Goal: Task Accomplishment & Management: Use online tool/utility

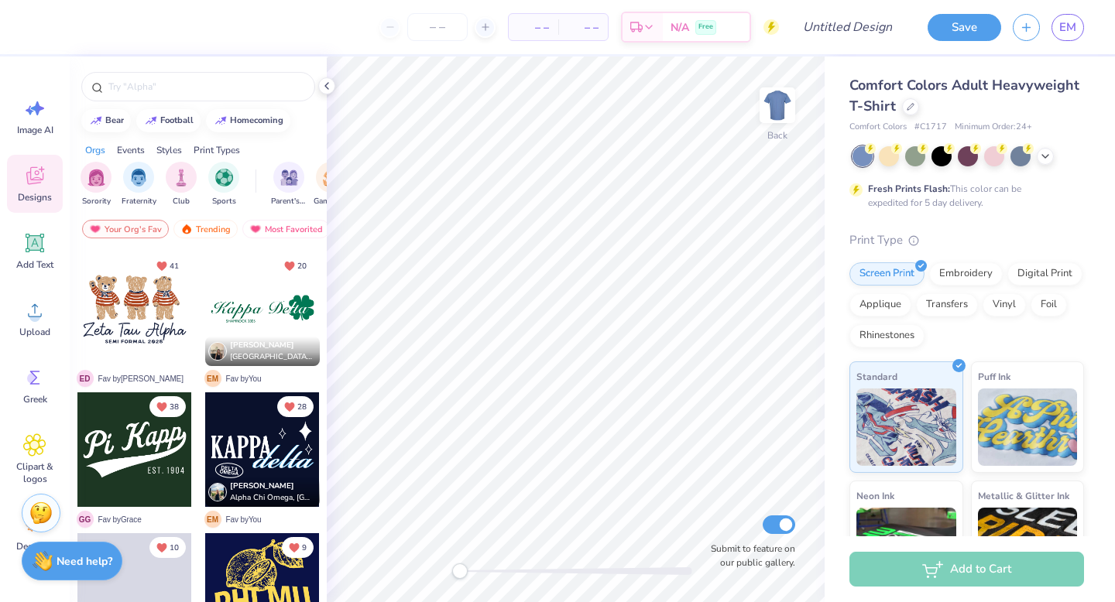
scroll to position [23, 0]
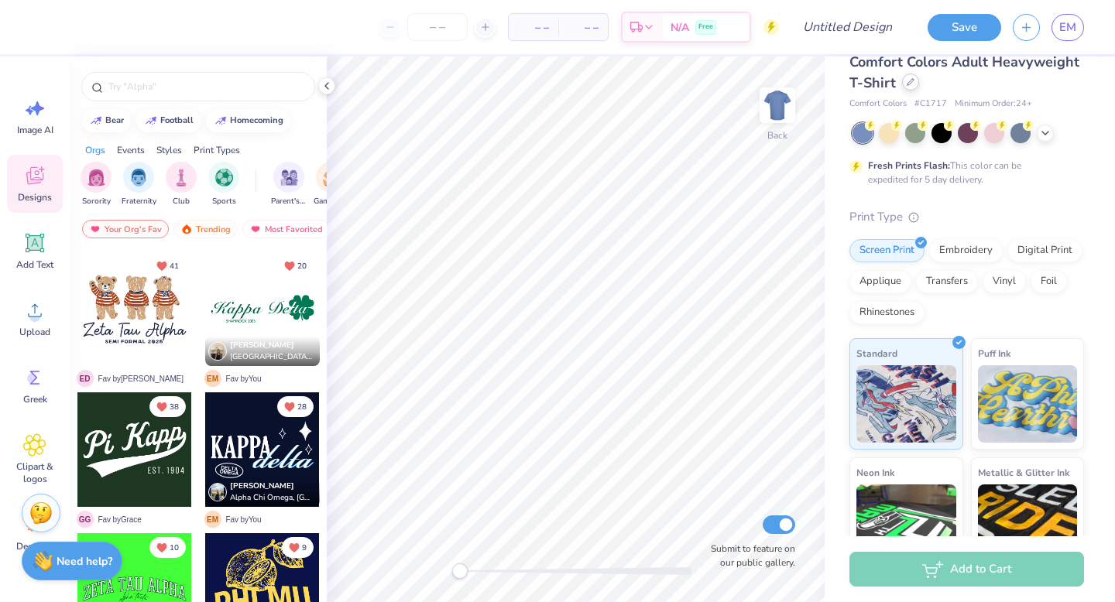
click at [909, 82] on icon at bounding box center [911, 82] width 8 height 8
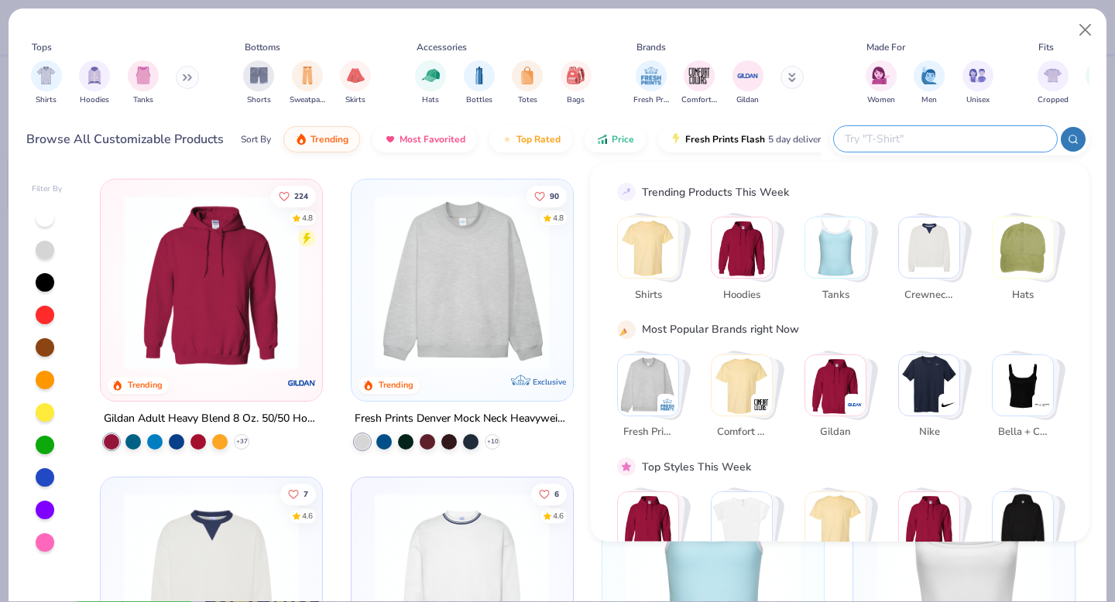
click at [955, 141] on input "text" at bounding box center [944, 139] width 203 height 18
type input "gildan"
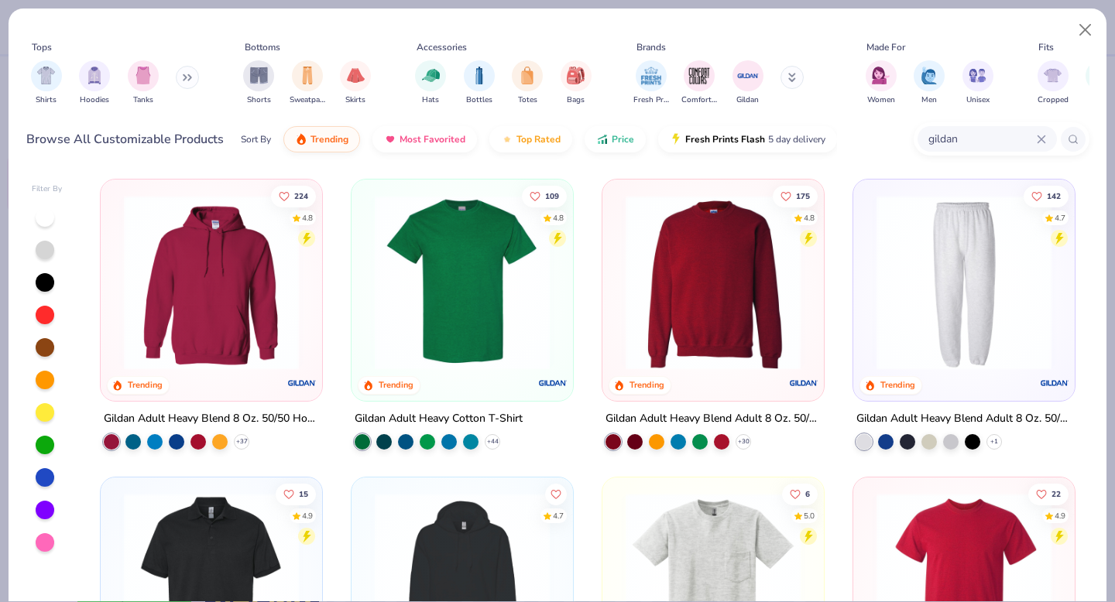
click at [483, 262] on img at bounding box center [462, 282] width 190 height 175
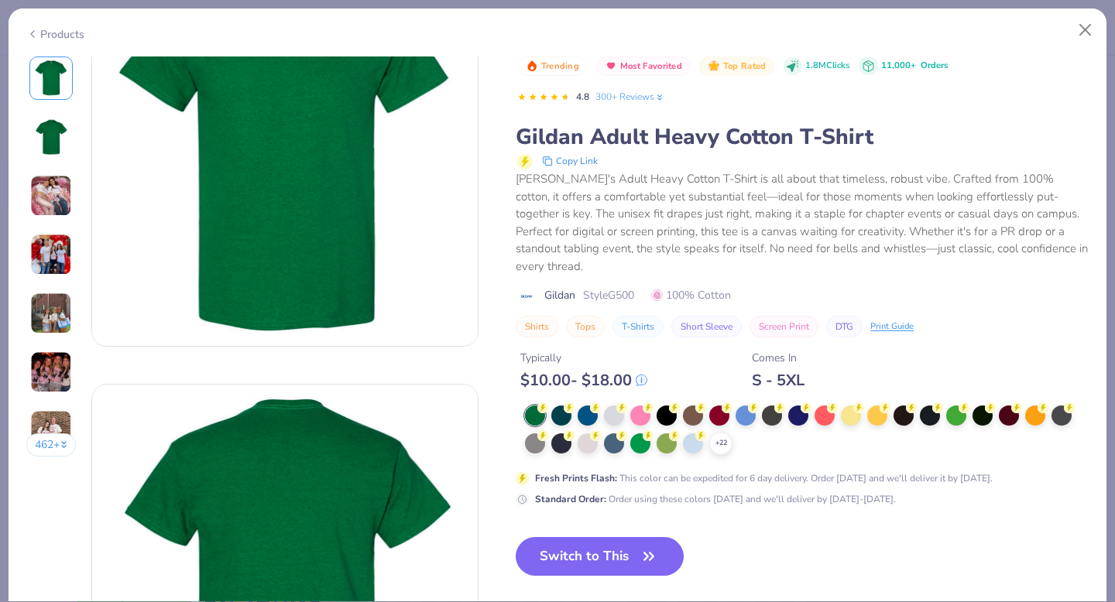
scroll to position [97, 0]
click at [618, 404] on div at bounding box center [614, 414] width 20 height 20
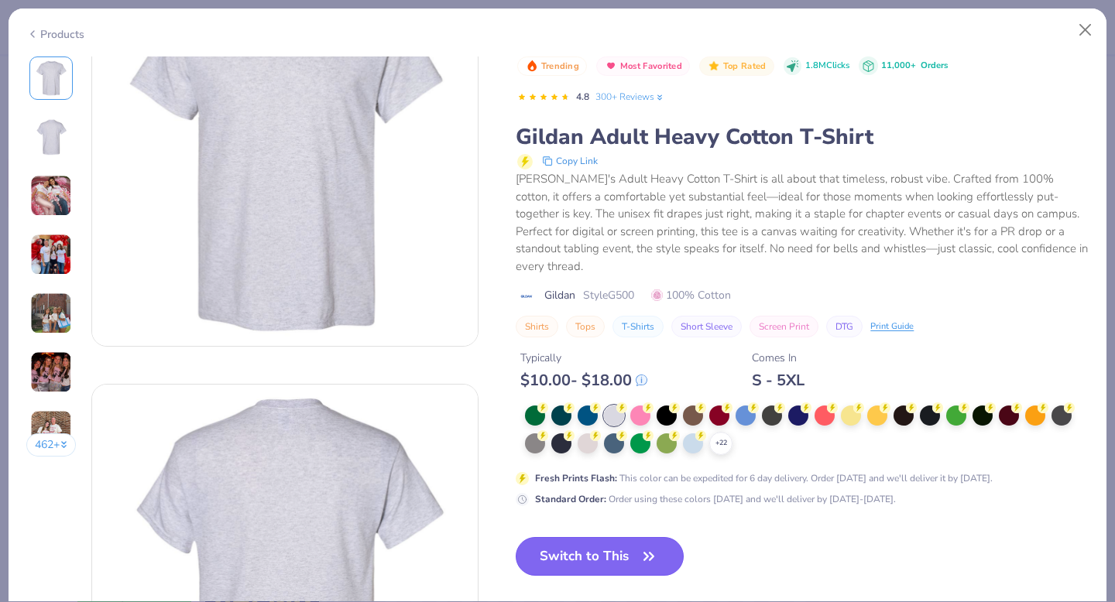
click at [648, 553] on icon "button" at bounding box center [648, 556] width 9 height 7
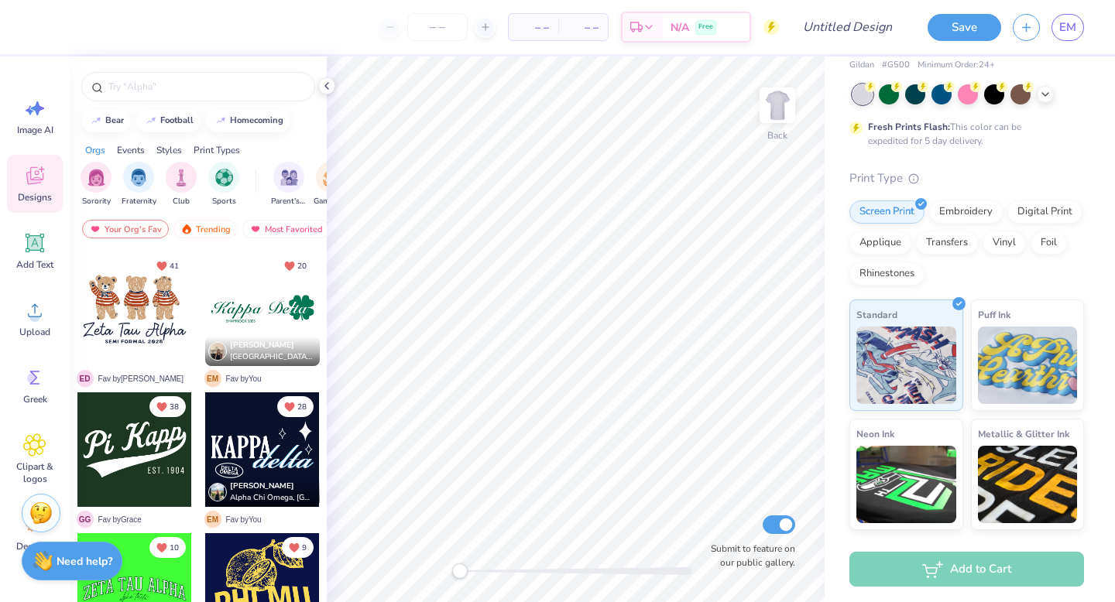
scroll to position [74, 0]
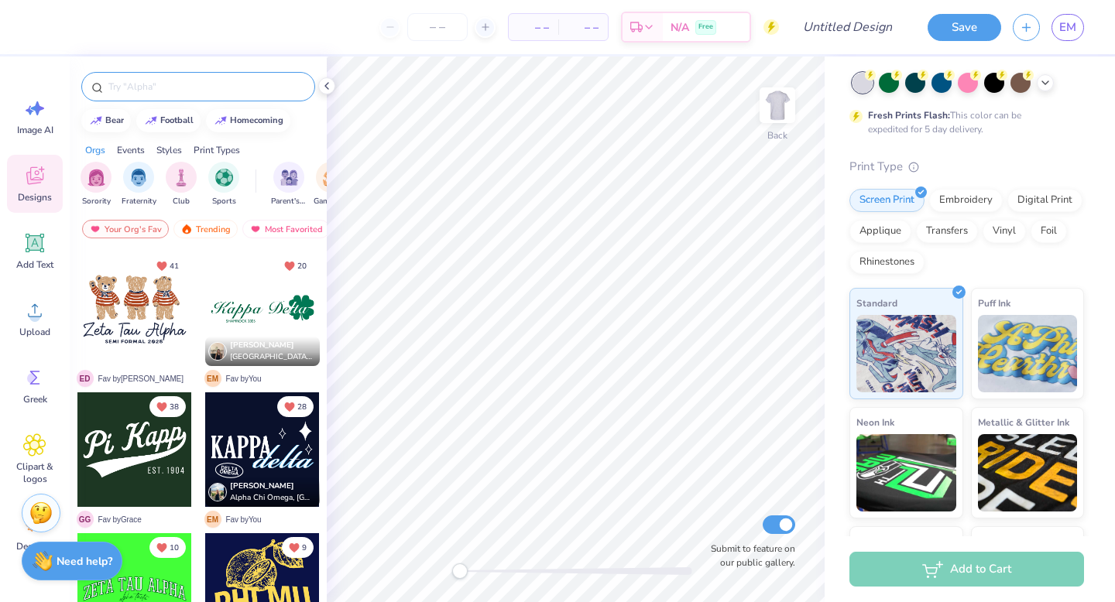
click at [131, 88] on input "text" at bounding box center [206, 86] width 198 height 15
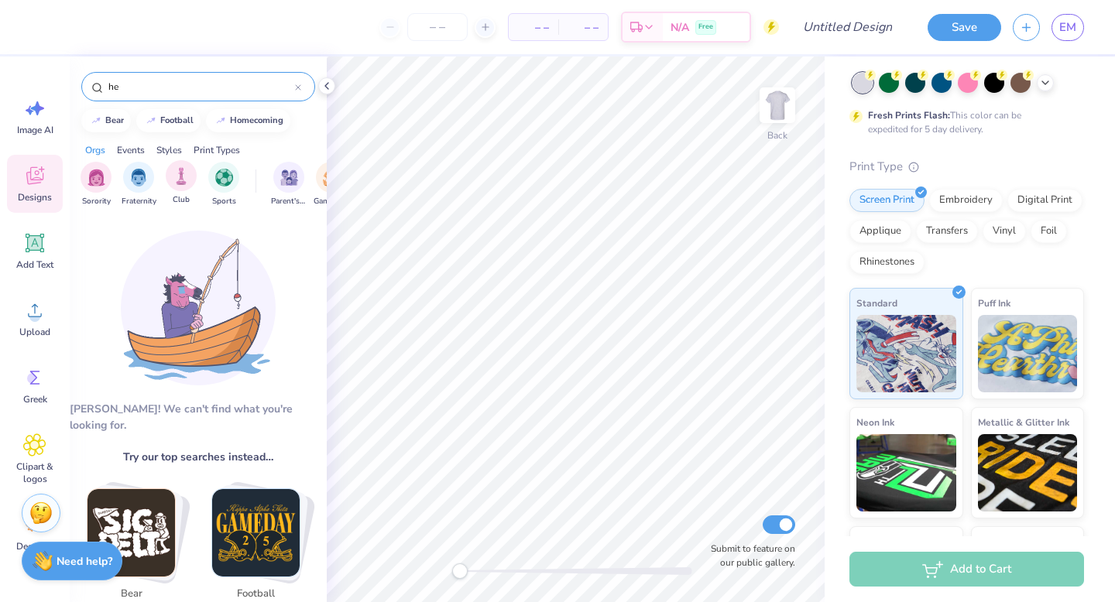
type input "h"
type input "d"
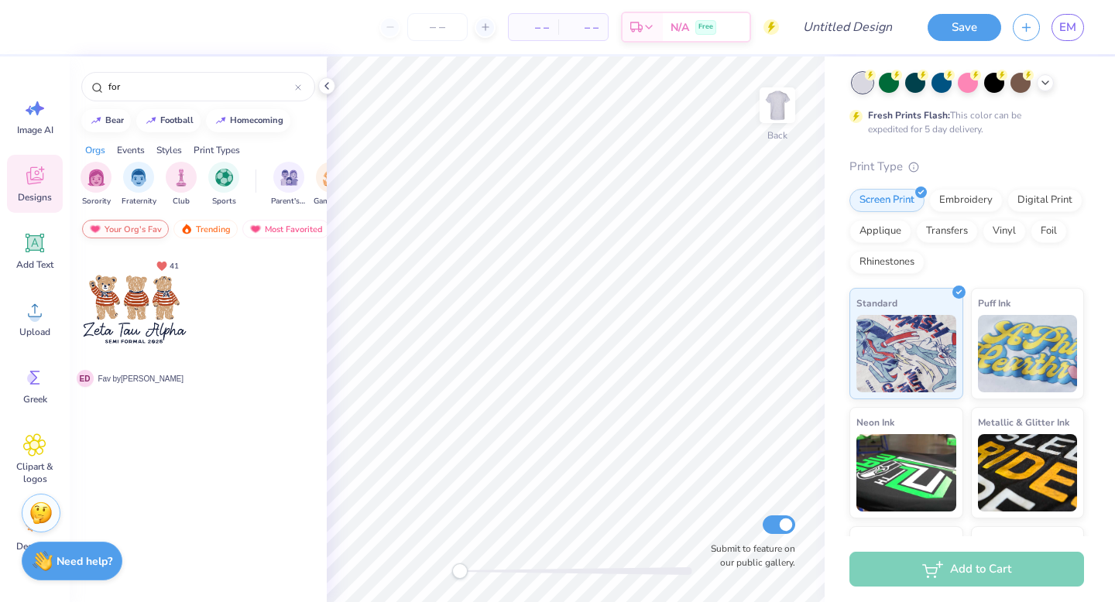
type input "for"
click at [125, 235] on div "Your Org's Fav" at bounding box center [125, 229] width 87 height 19
click at [139, 222] on div "Your Org's Fav" at bounding box center [125, 229] width 87 height 19
click at [122, 233] on div "Your Org's Fav" at bounding box center [125, 229] width 87 height 19
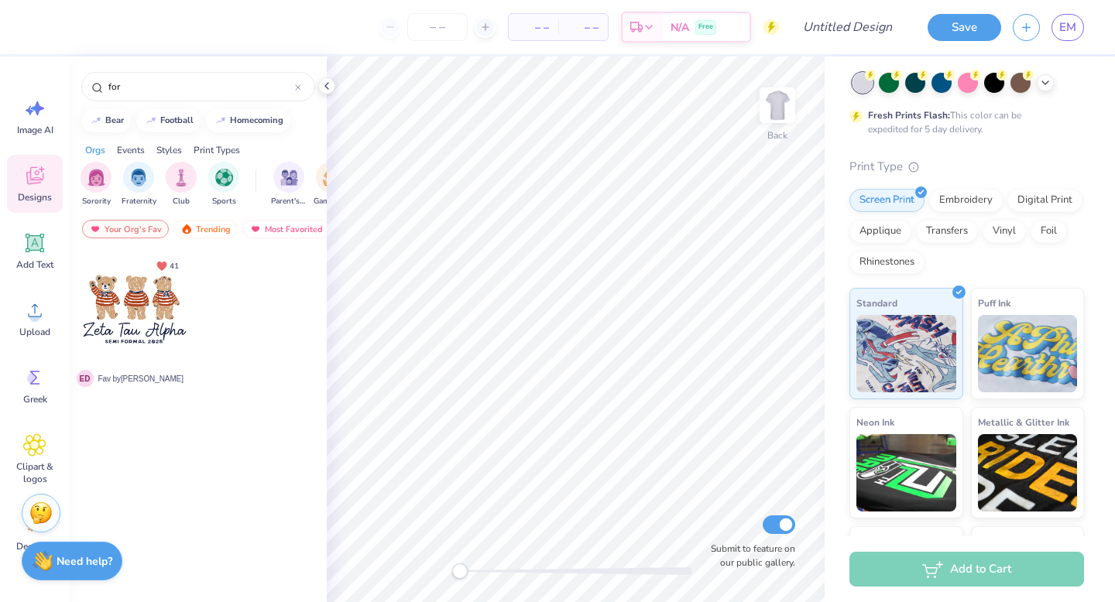
click at [252, 293] on div at bounding box center [262, 321] width 116 height 140
click at [297, 87] on icon at bounding box center [298, 87] width 5 height 5
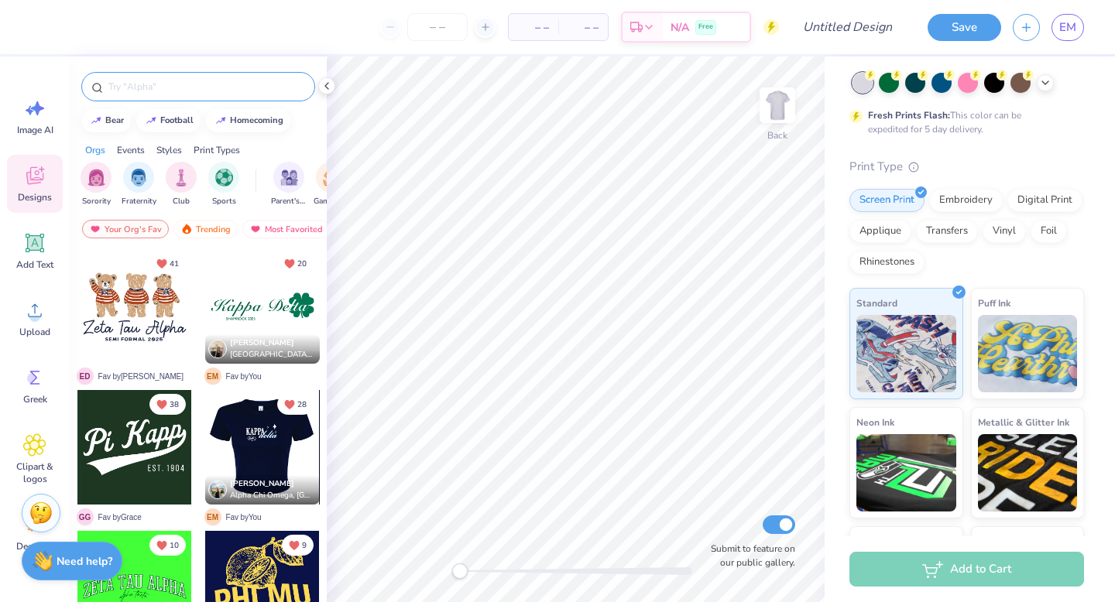
scroll to position [0, 0]
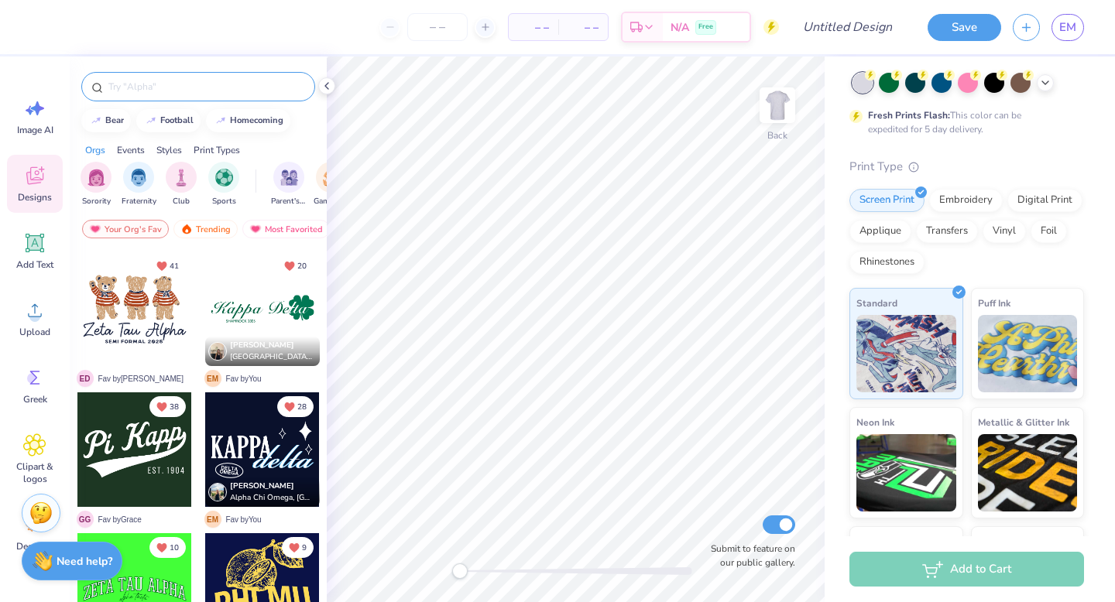
click at [140, 91] on input "text" at bounding box center [206, 86] width 198 height 15
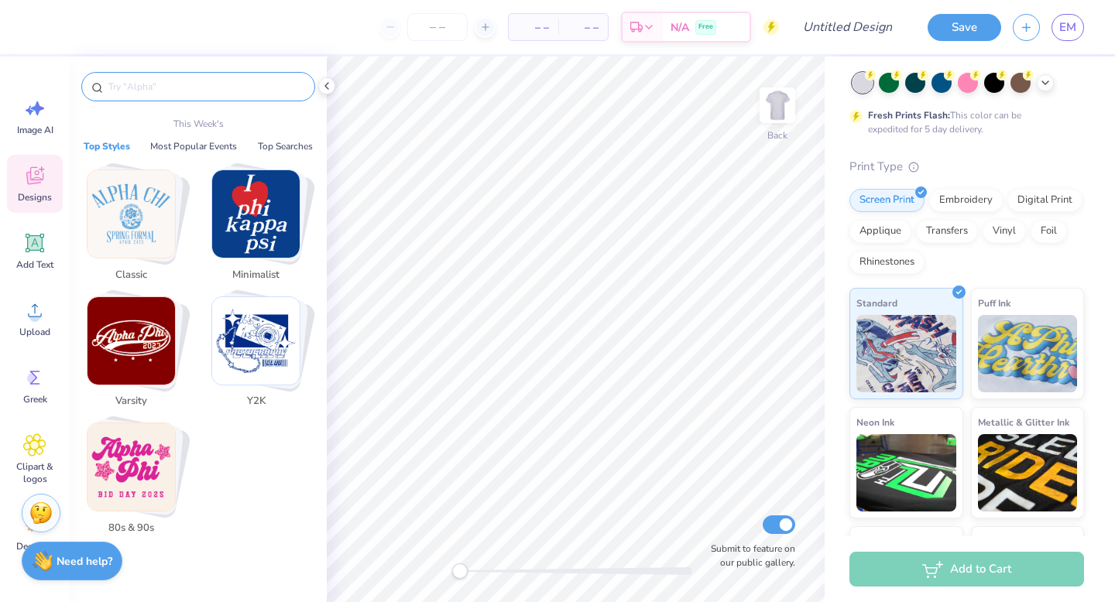
click at [143, 204] on img "Stack Card Button Classic" at bounding box center [130, 213] width 87 height 87
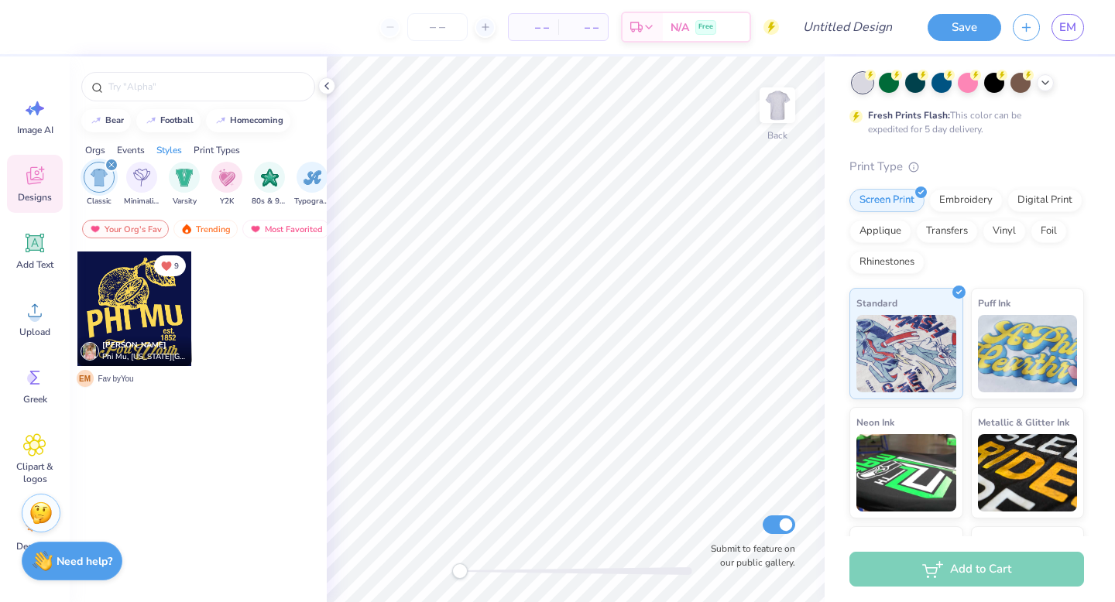
scroll to position [0, 811]
click at [217, 228] on div "Trending" at bounding box center [205, 229] width 64 height 19
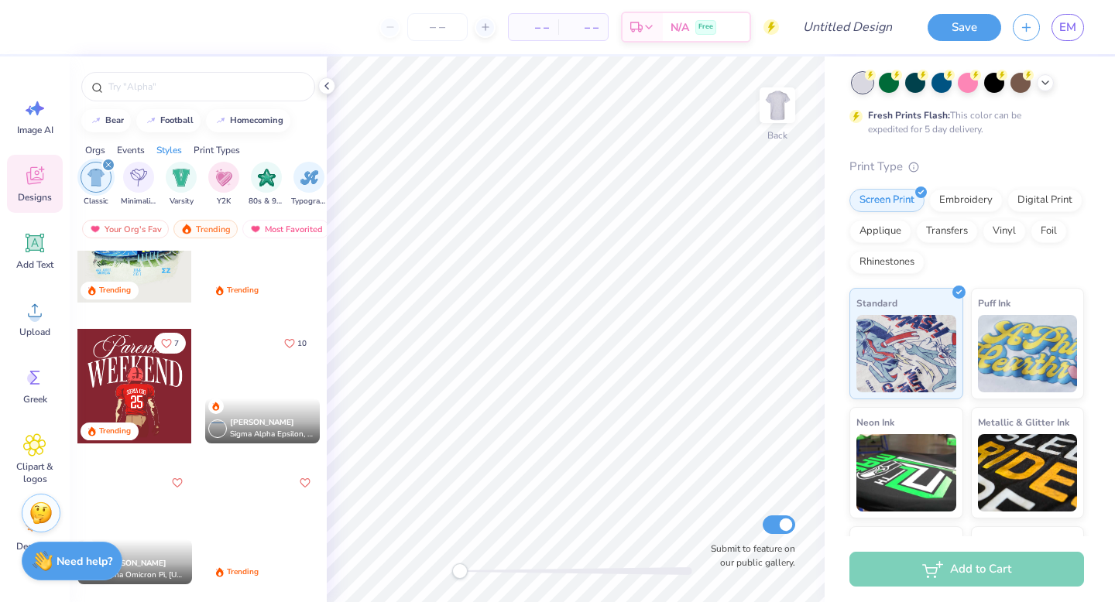
scroll to position [490, 0]
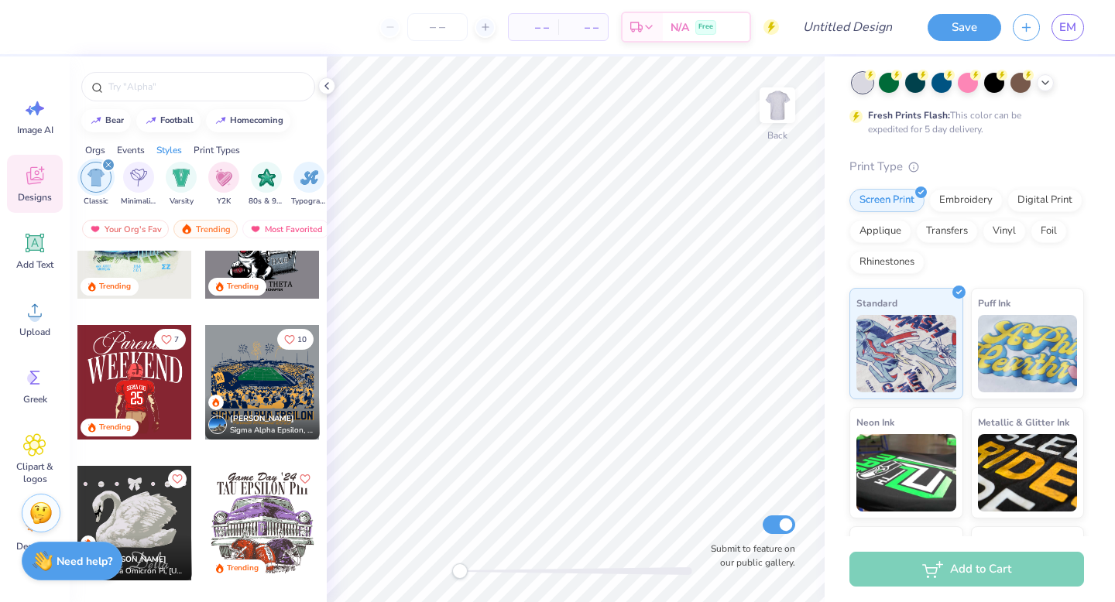
click at [254, 418] on span "[PERSON_NAME]" at bounding box center [262, 418] width 64 height 11
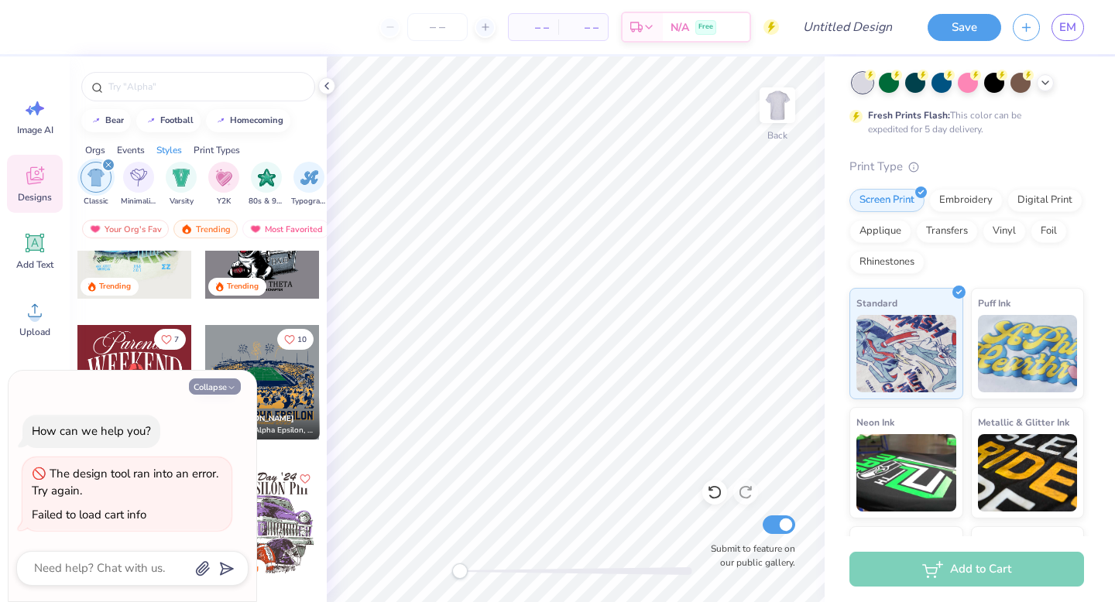
click at [212, 389] on button "Collapse" at bounding box center [215, 387] width 52 height 16
type textarea "x"
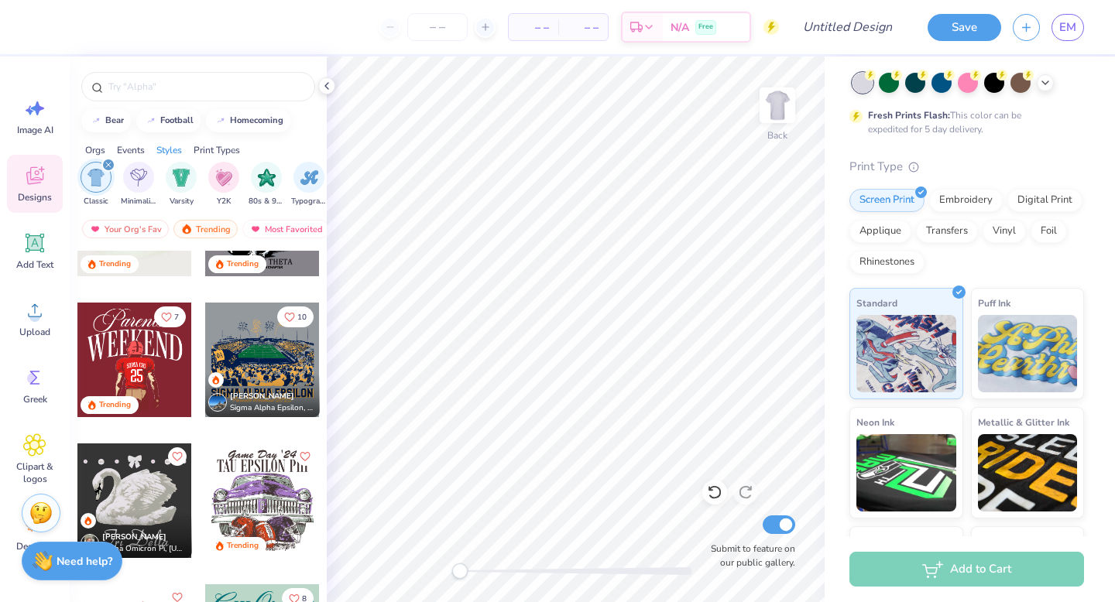
scroll to position [509, 0]
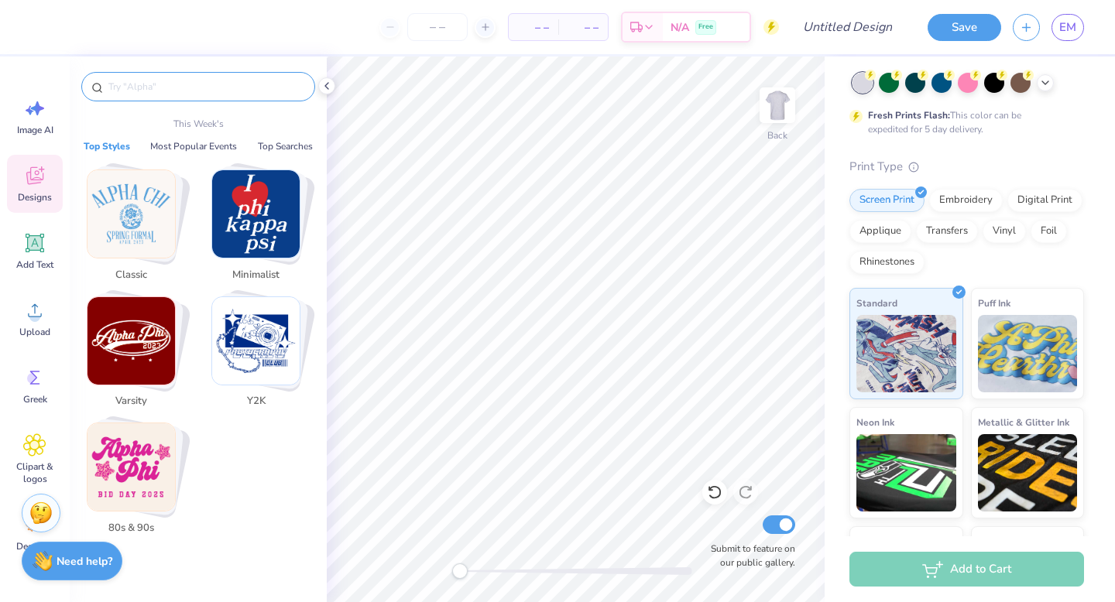
click at [125, 84] on input "text" at bounding box center [206, 86] width 198 height 15
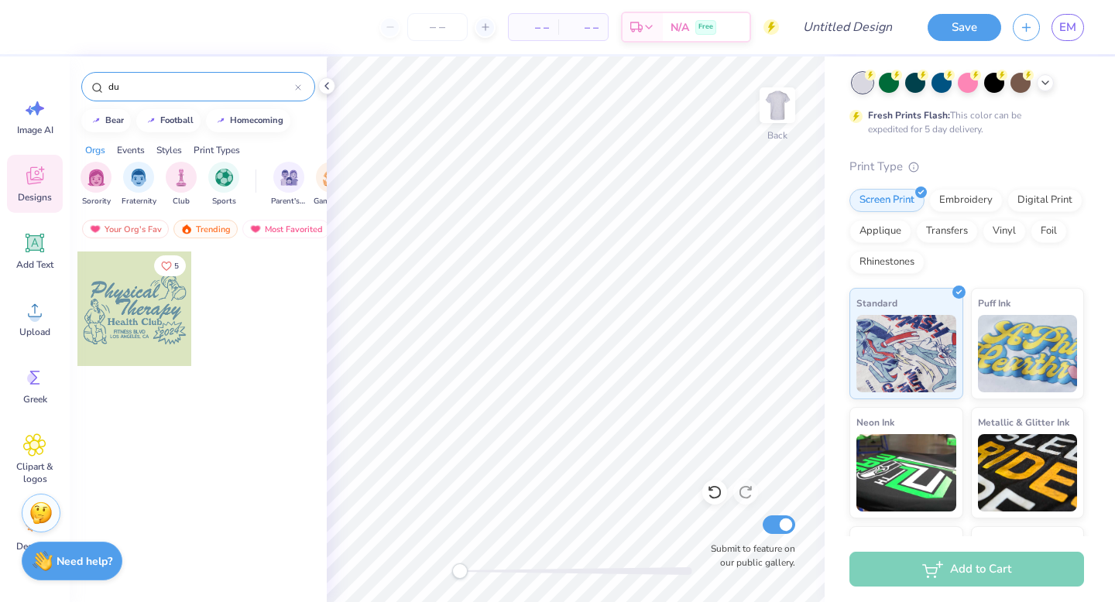
type input "d"
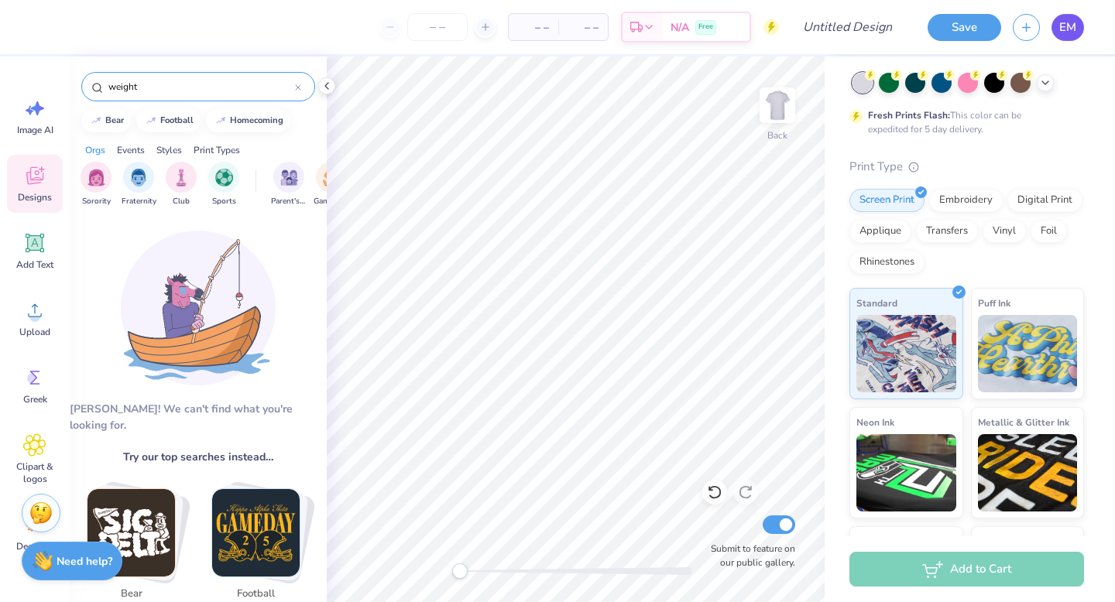
type input "weight"
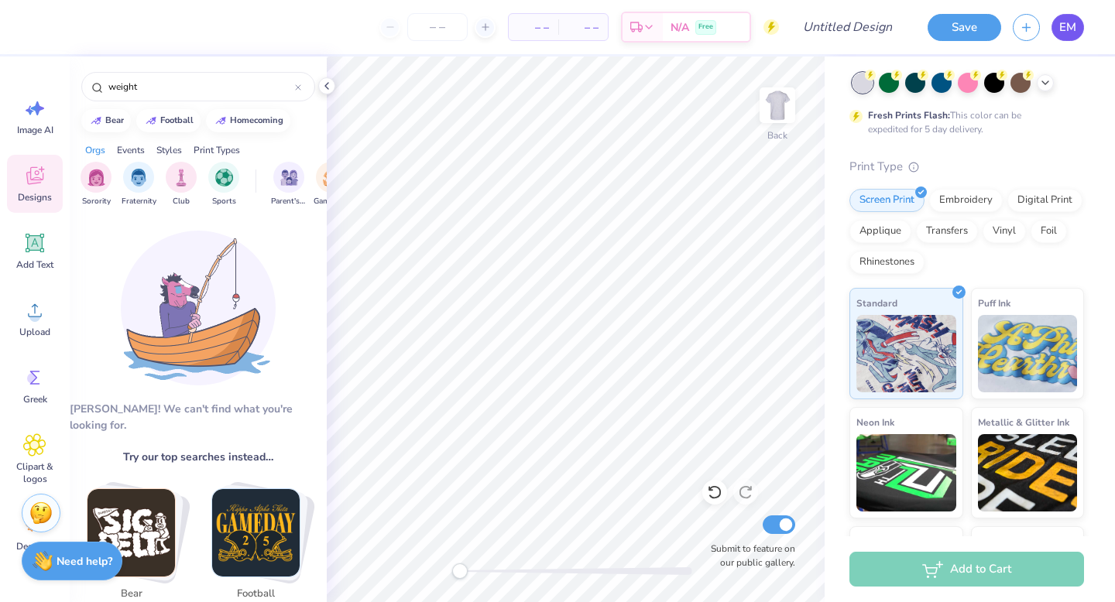
click at [1059, 34] on span "EM" at bounding box center [1067, 28] width 17 height 18
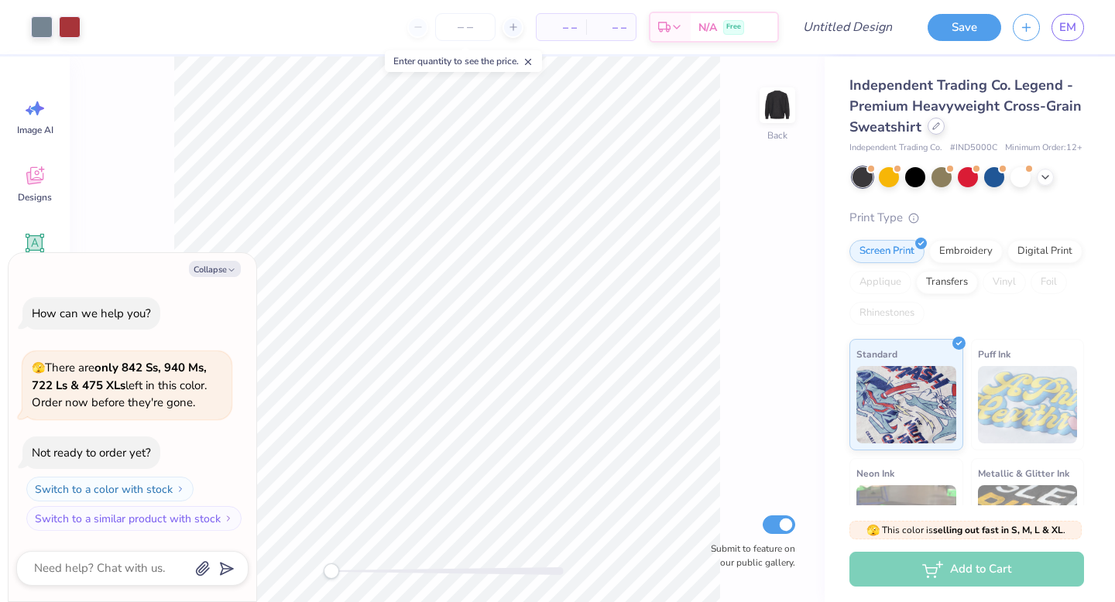
click at [934, 131] on div at bounding box center [936, 126] width 17 height 17
type textarea "x"
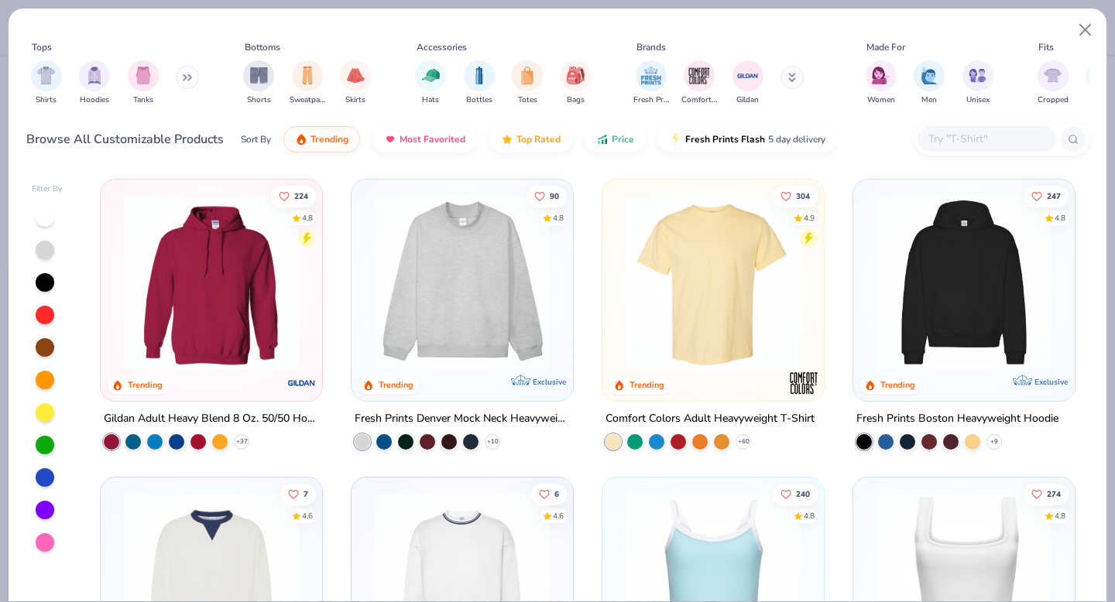
click at [952, 148] on div at bounding box center [986, 139] width 139 height 26
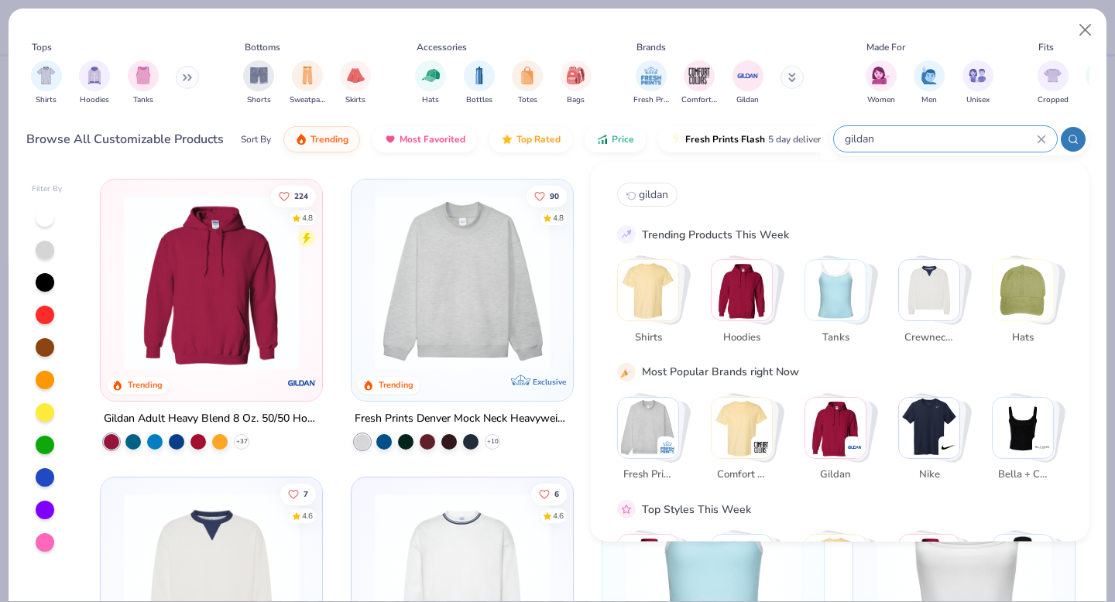
type input "gildan"
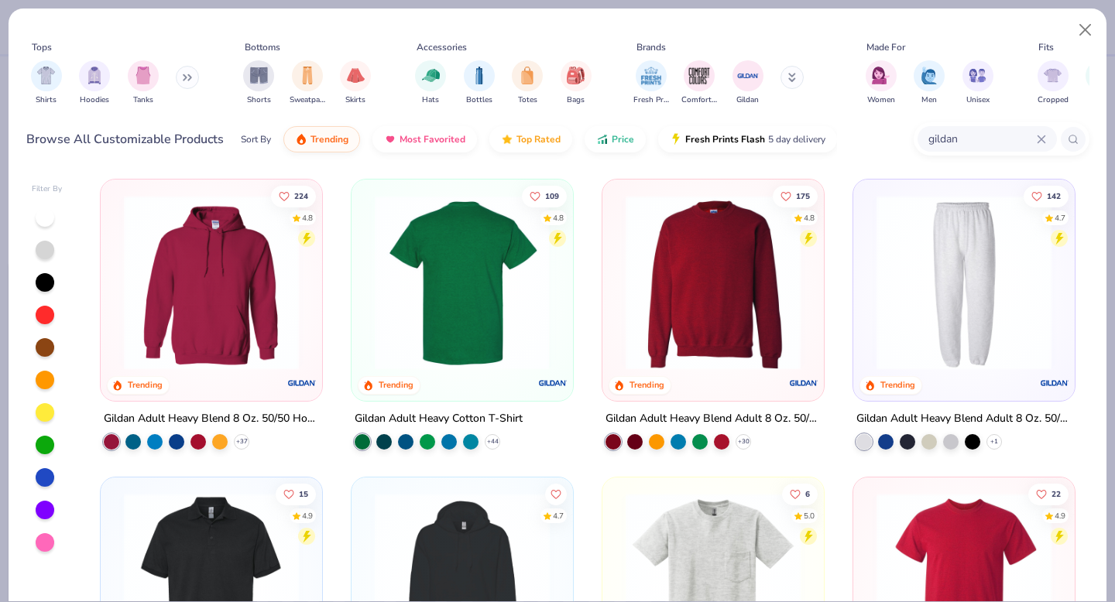
click at [367, 283] on img at bounding box center [272, 282] width 190 height 175
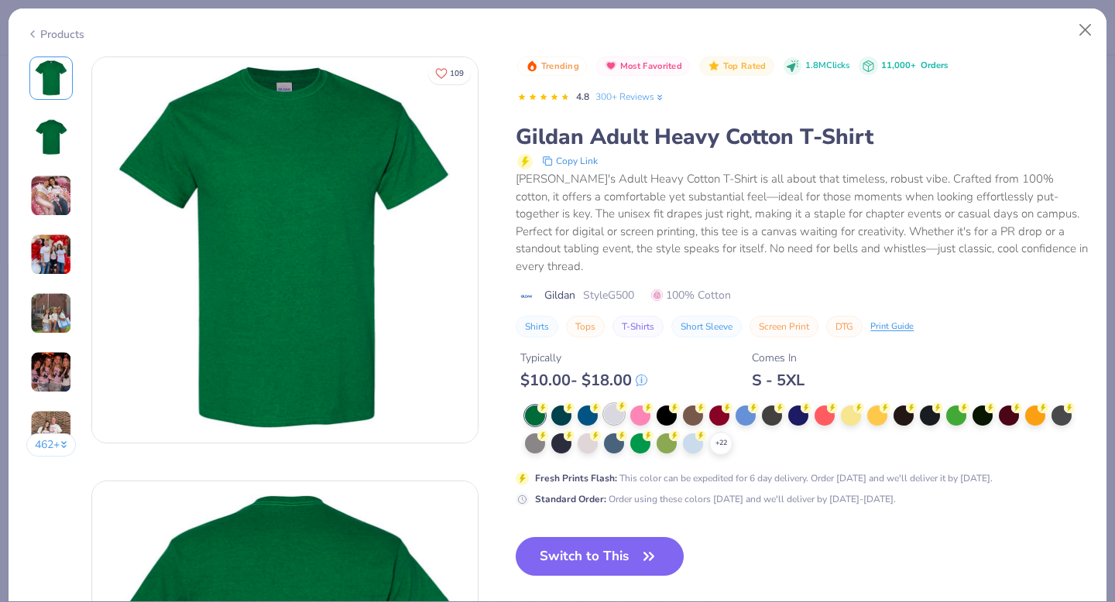
click at [615, 404] on div at bounding box center [614, 414] width 20 height 20
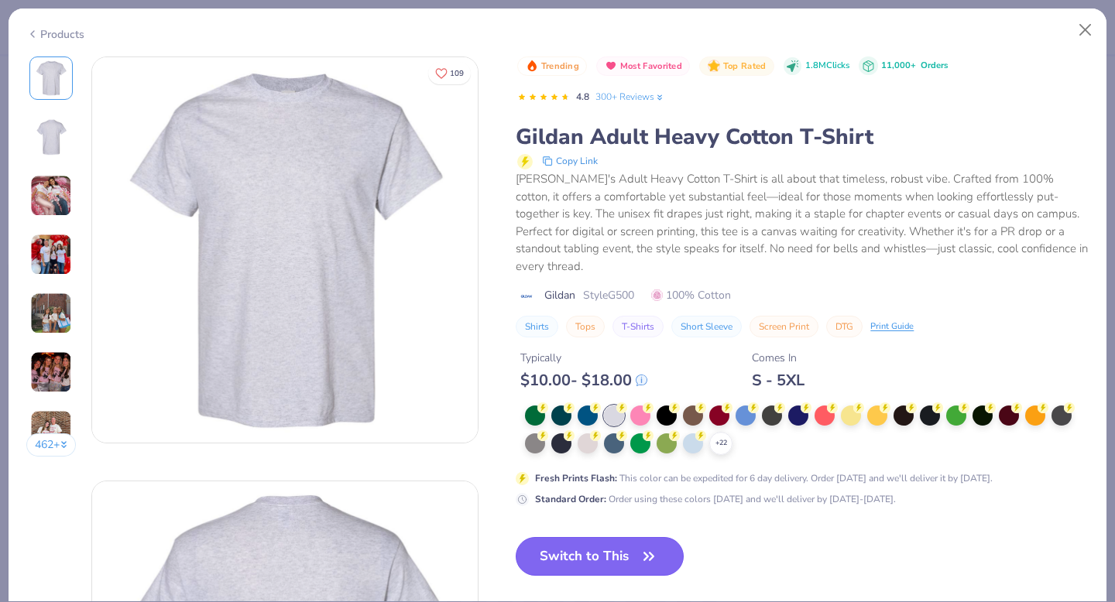
click at [635, 537] on button "Switch to This" at bounding box center [600, 556] width 168 height 39
click at [633, 537] on button "Switch to This" at bounding box center [600, 556] width 168 height 39
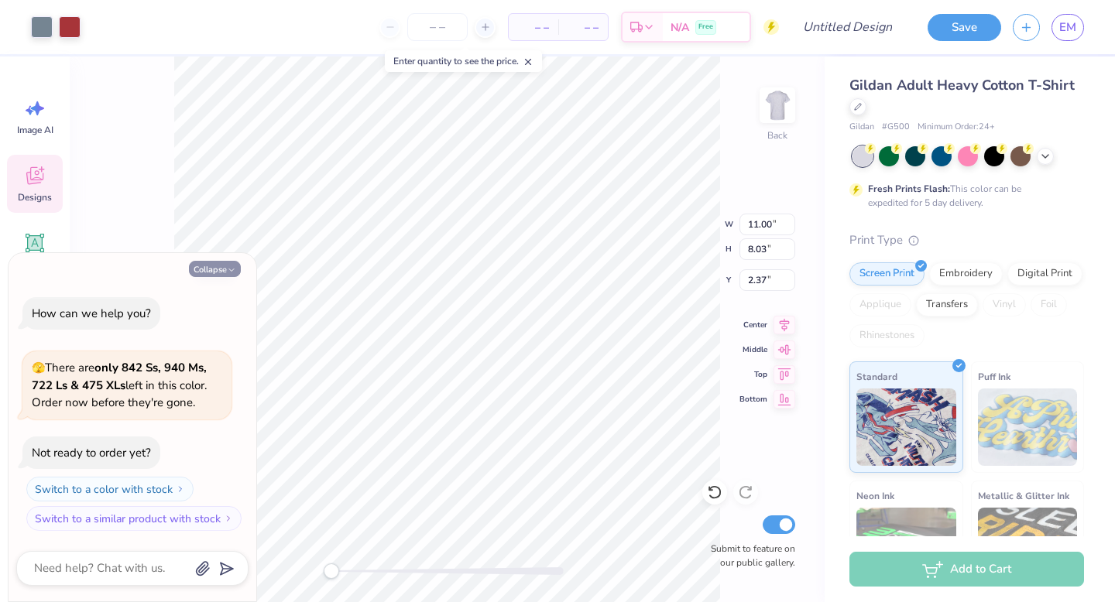
click at [232, 266] on icon "button" at bounding box center [231, 270] width 9 height 9
type textarea "x"
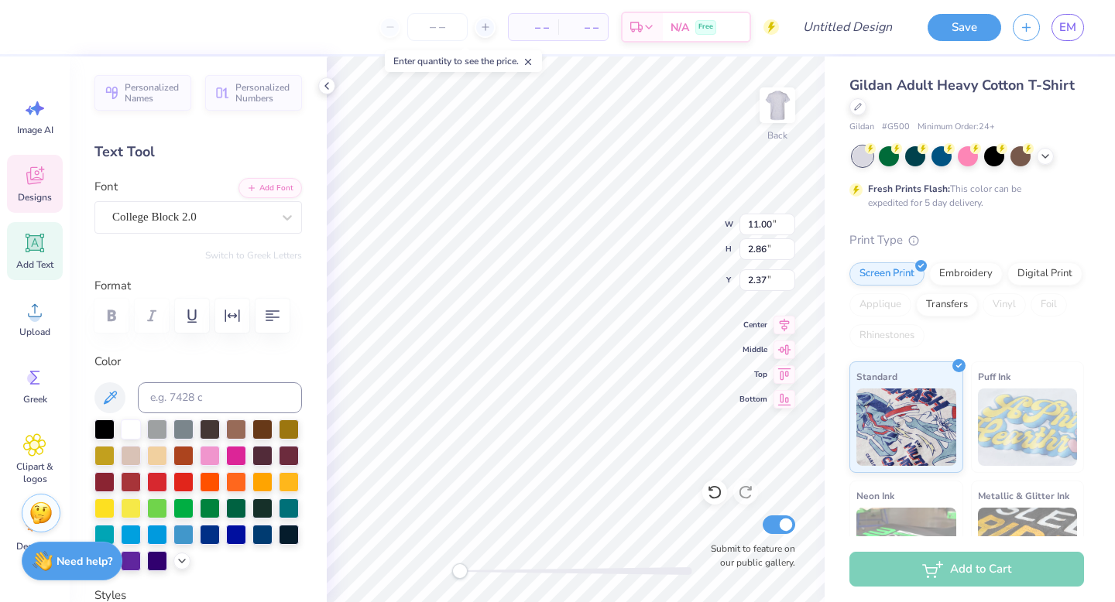
scroll to position [1, 2]
type textarea "Rehabilitation Science"
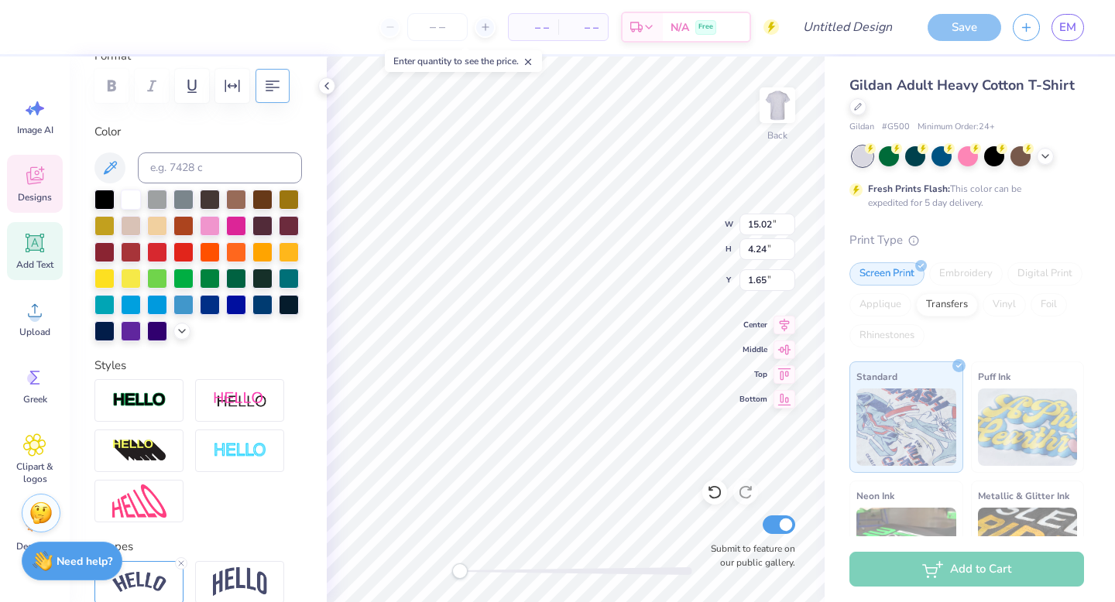
scroll to position [358, 0]
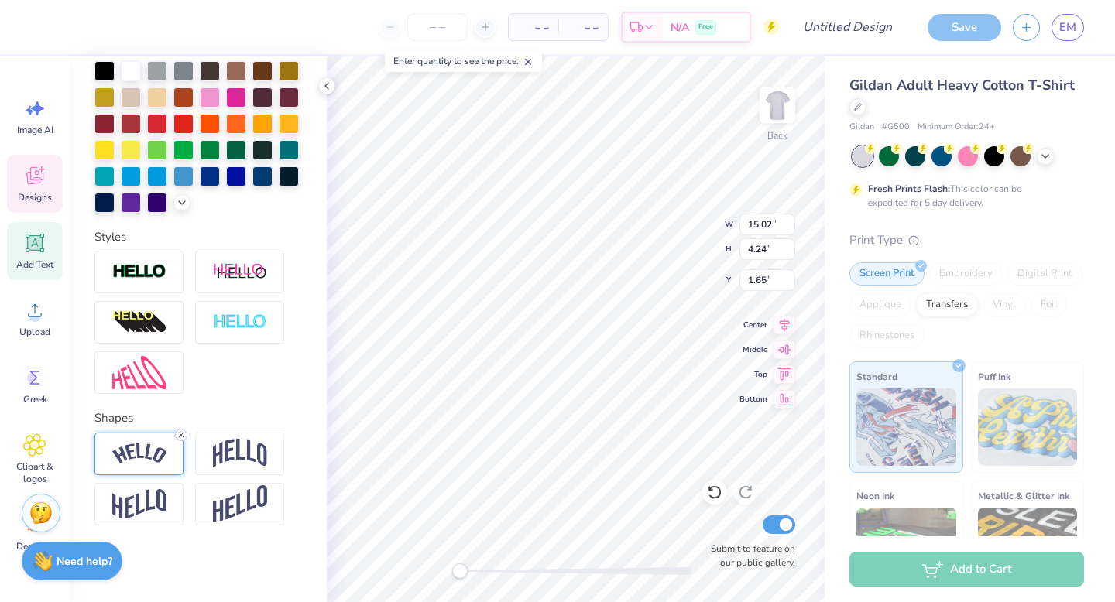
click at [180, 434] on icon at bounding box center [181, 434] width 9 height 9
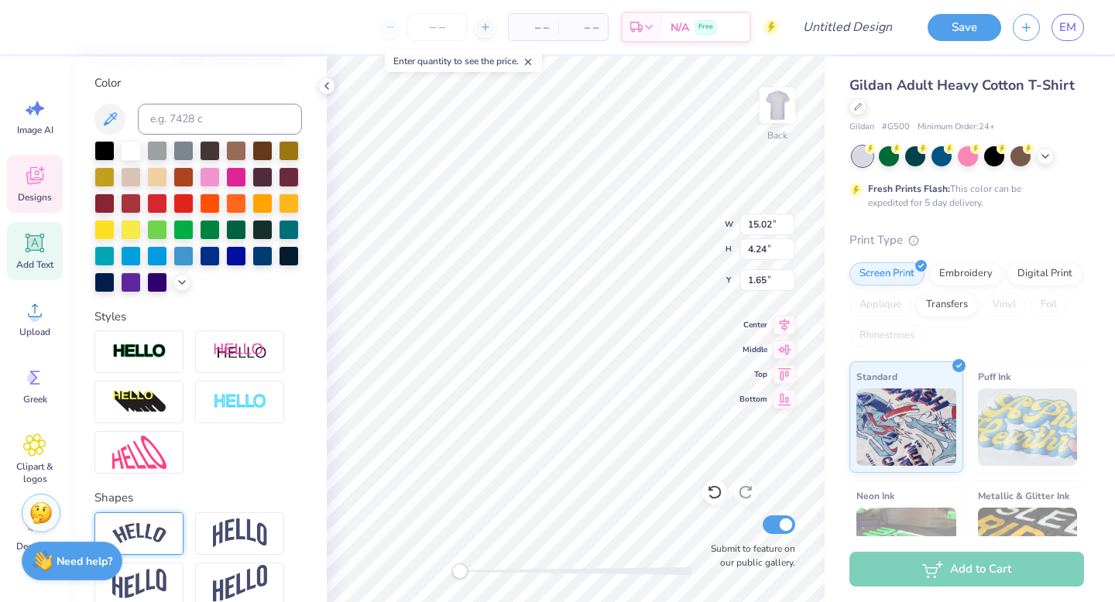
scroll to position [276, 0]
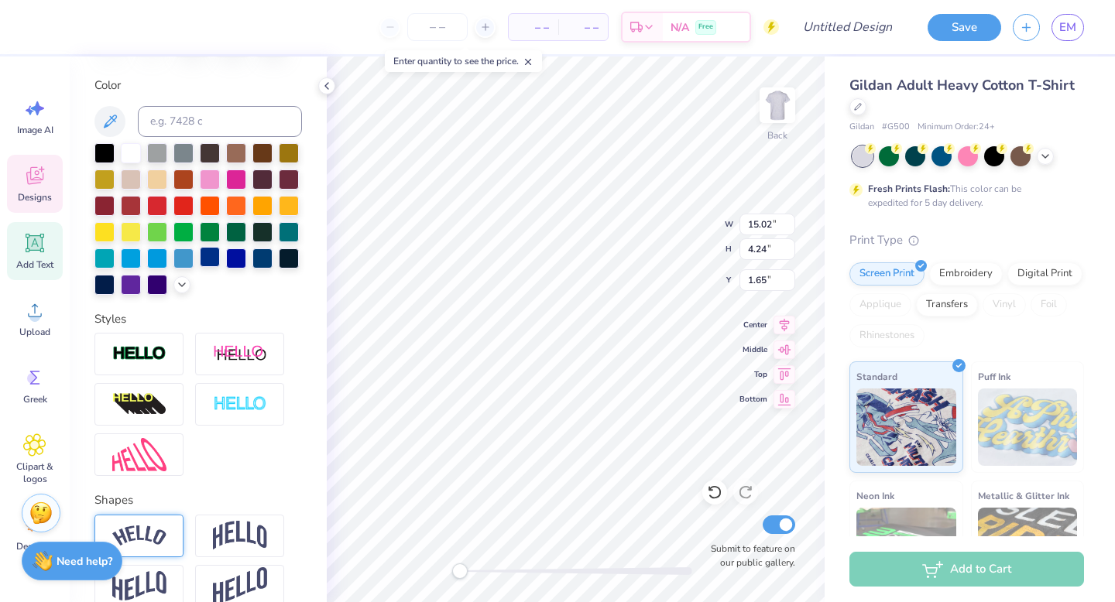
click at [211, 253] on div at bounding box center [210, 257] width 20 height 20
type textarea "H"
type textarea "Student"
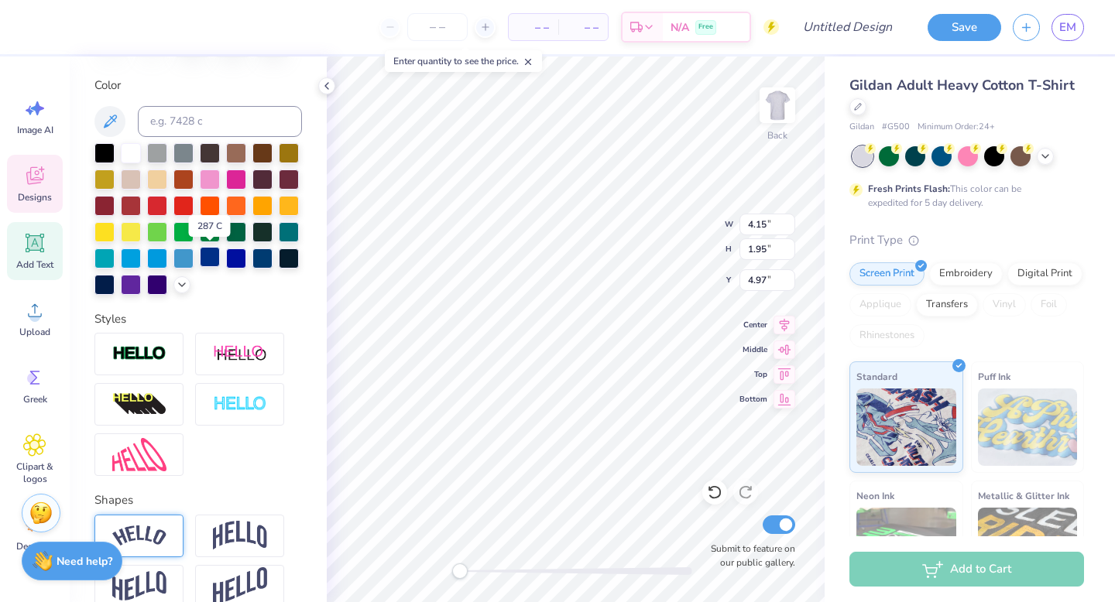
click at [211, 258] on div at bounding box center [210, 257] width 20 height 20
type input "2.78"
type input "1.90"
type input "7.03"
type textarea "C"
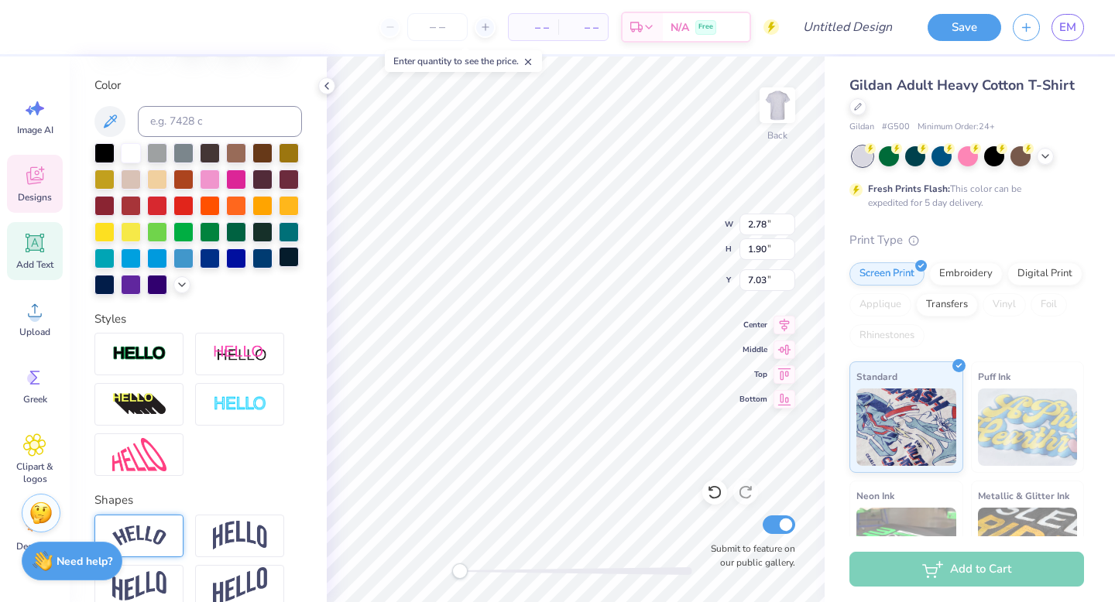
scroll to position [0, 0]
type textarea "Association"
type input "6.54"
type input "0.54"
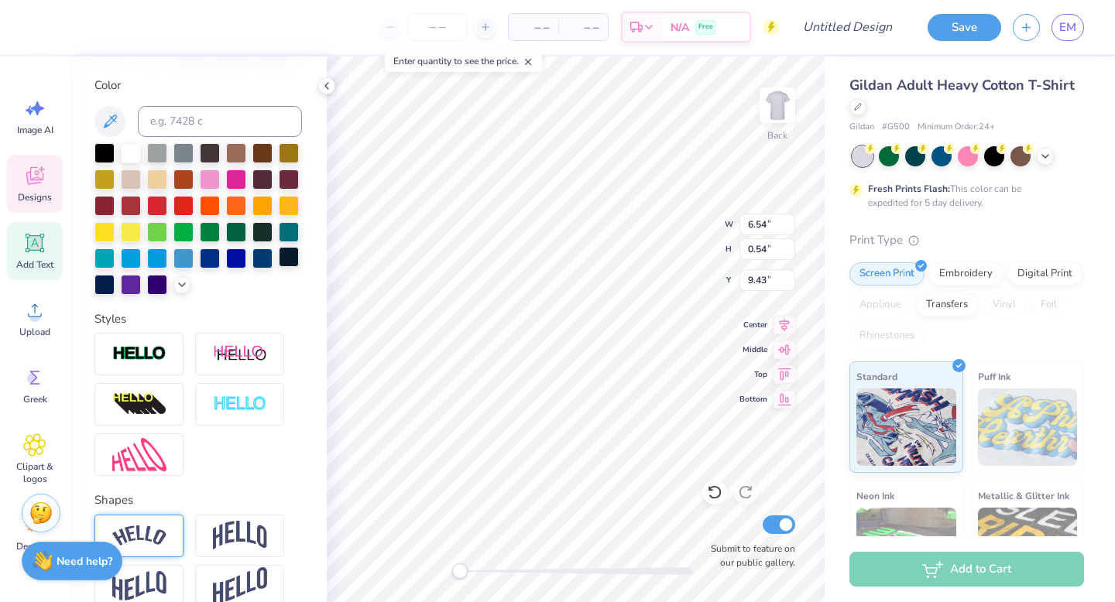
type input "9.43"
type input "5.60"
type input "0.46"
type input "9.41"
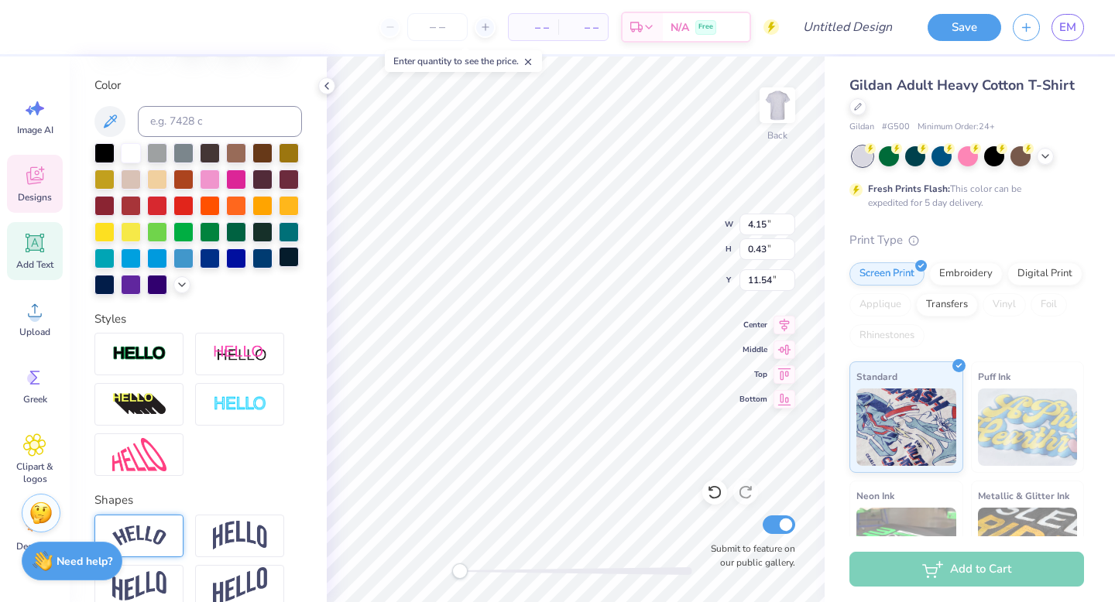
type textarea "PITTSBURGH, PA"
click at [215, 257] on div at bounding box center [210, 257] width 20 height 20
type input "6.62"
type input "2.14"
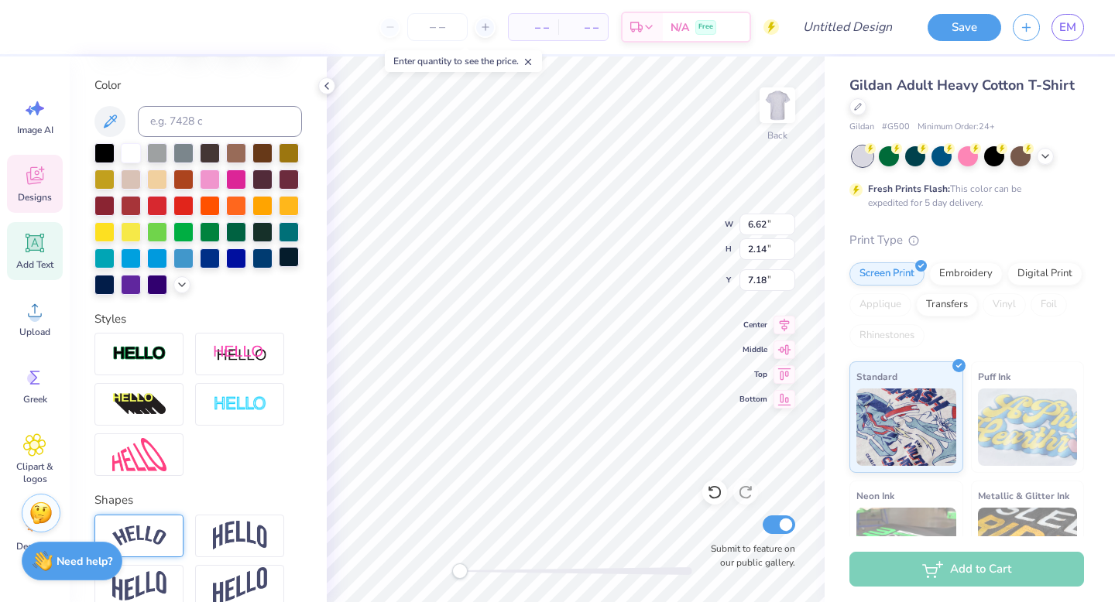
type input "7.18"
click at [213, 262] on div at bounding box center [210, 257] width 20 height 20
type input "6.62"
type input "2.14"
type input "7.18"
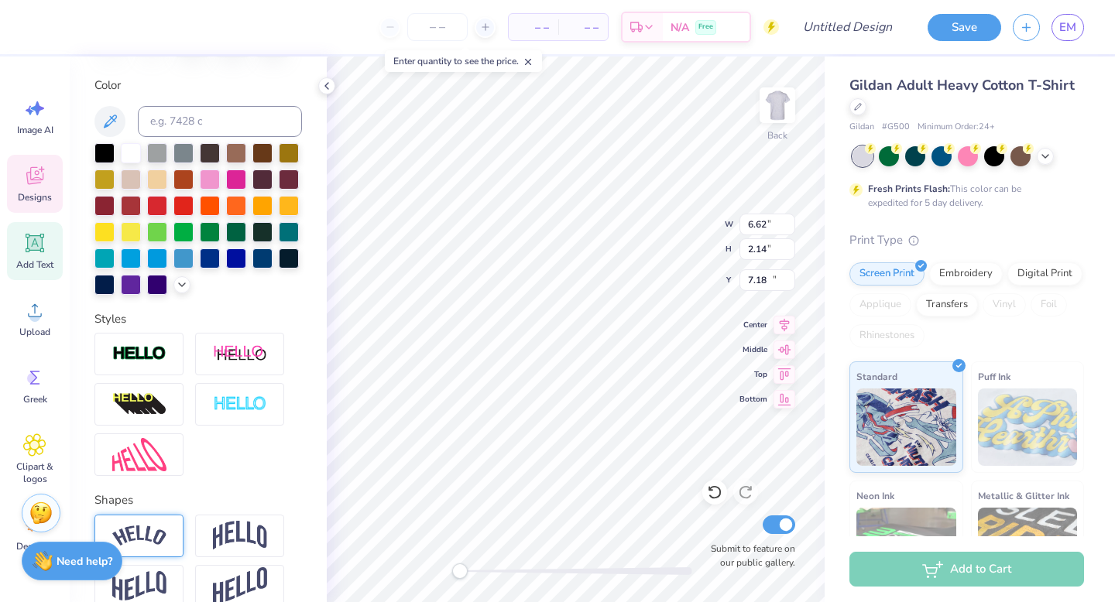
type input "3.74"
type input "0.43"
type input "11.54"
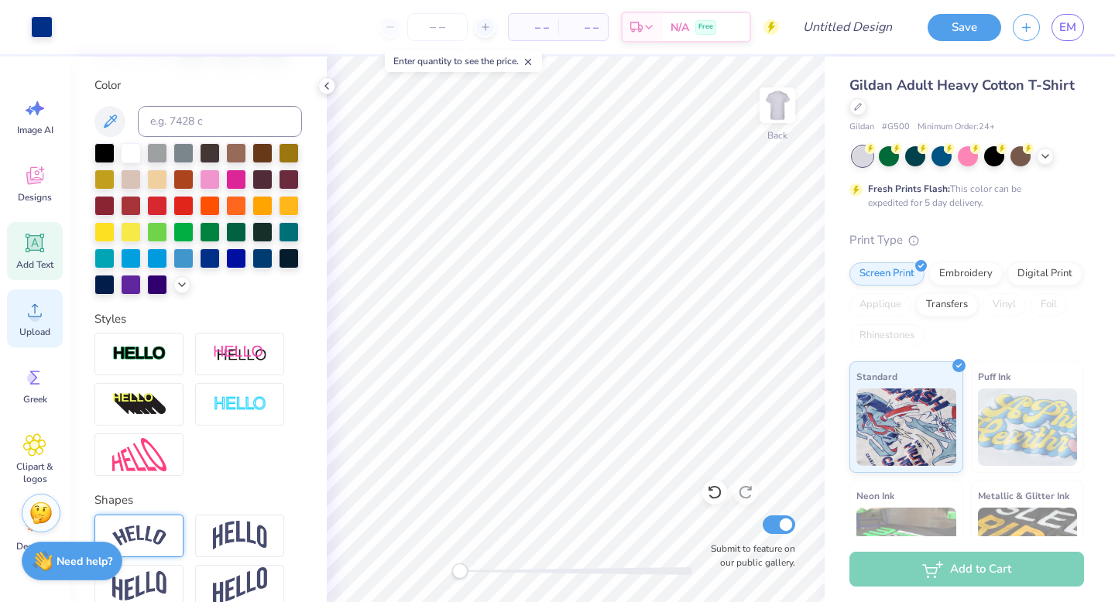
click at [32, 317] on circle at bounding box center [34, 316] width 11 height 11
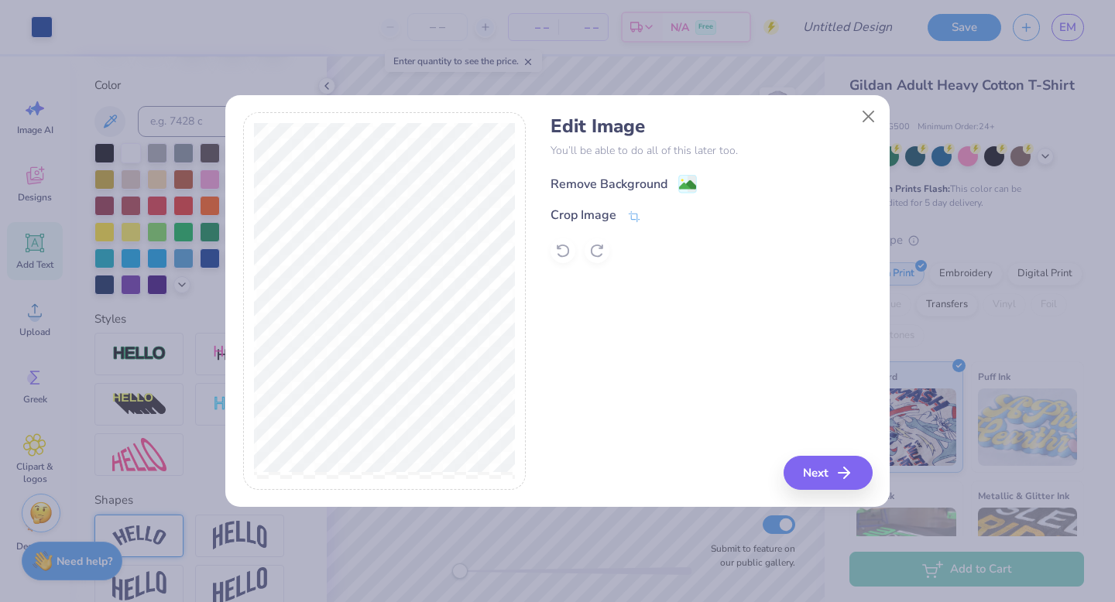
click at [681, 186] on image at bounding box center [687, 185] width 17 height 17
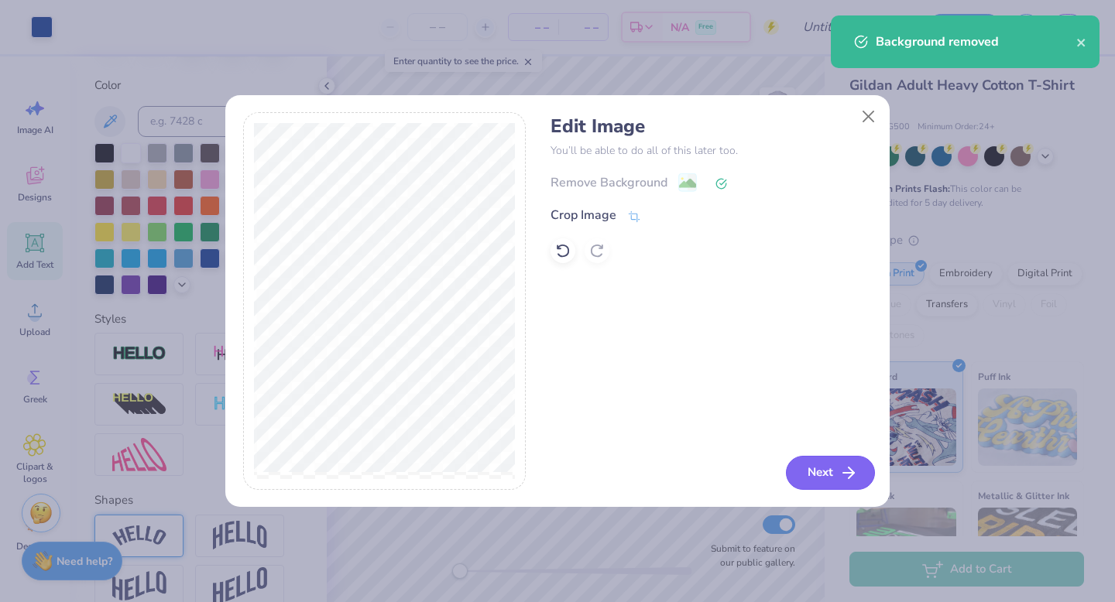
click at [850, 475] on polyline "button" at bounding box center [851, 473] width 5 height 11
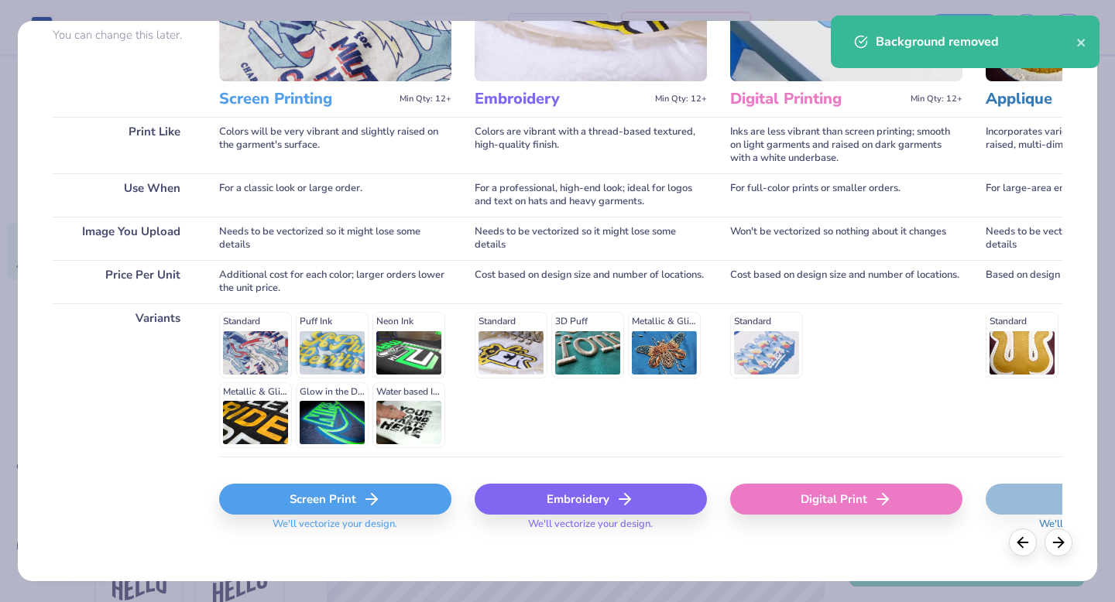
scroll to position [170, 0]
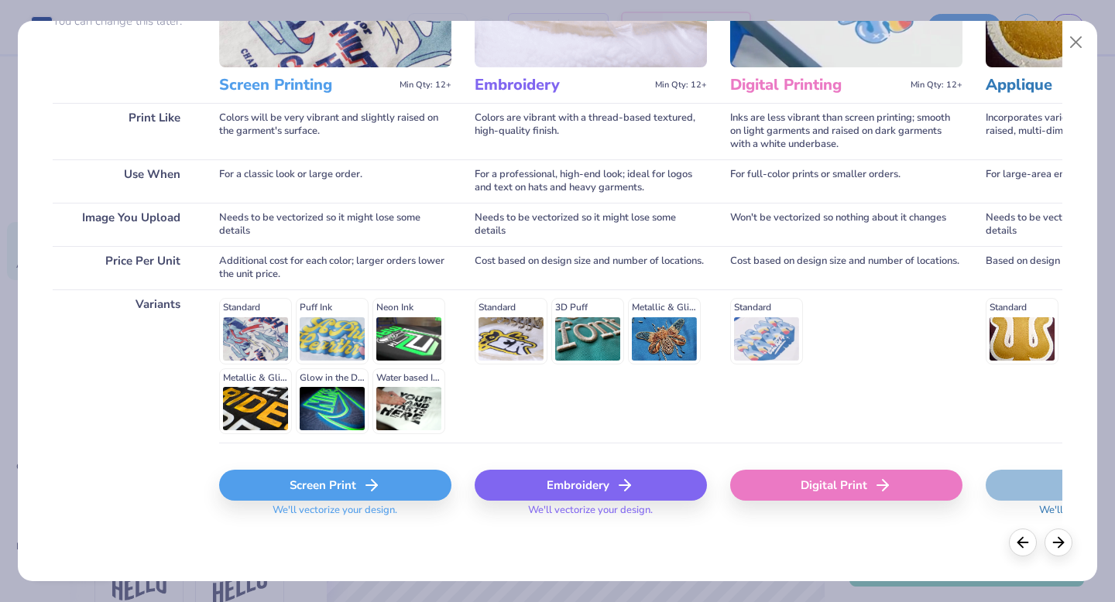
click at [345, 481] on div "Screen Print" at bounding box center [335, 485] width 232 height 31
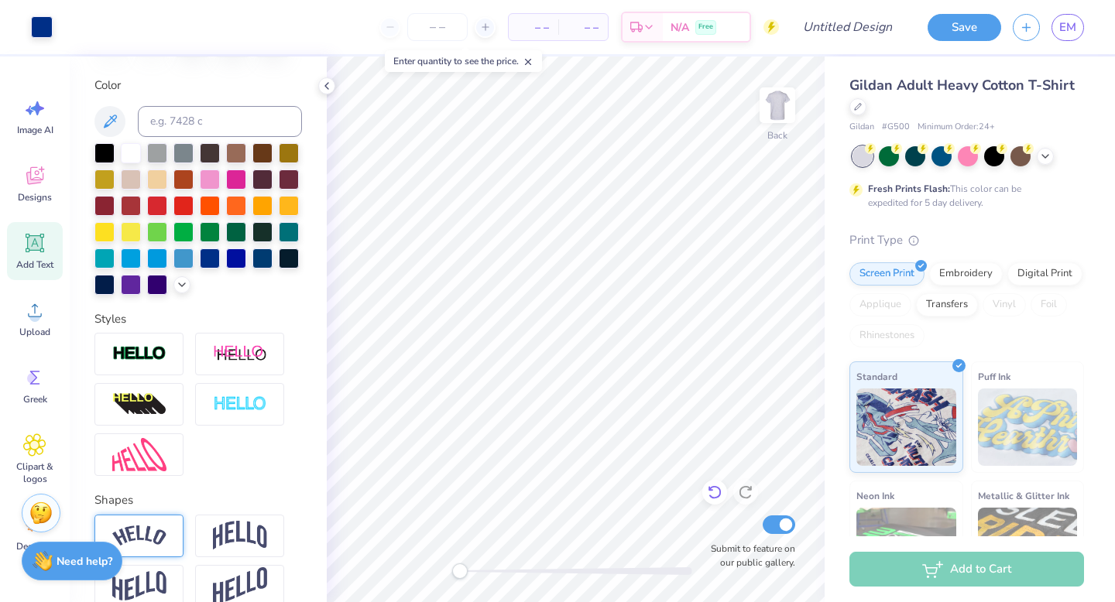
click at [716, 489] on icon at bounding box center [714, 492] width 15 height 15
click at [36, 26] on div at bounding box center [42, 26] width 22 height 22
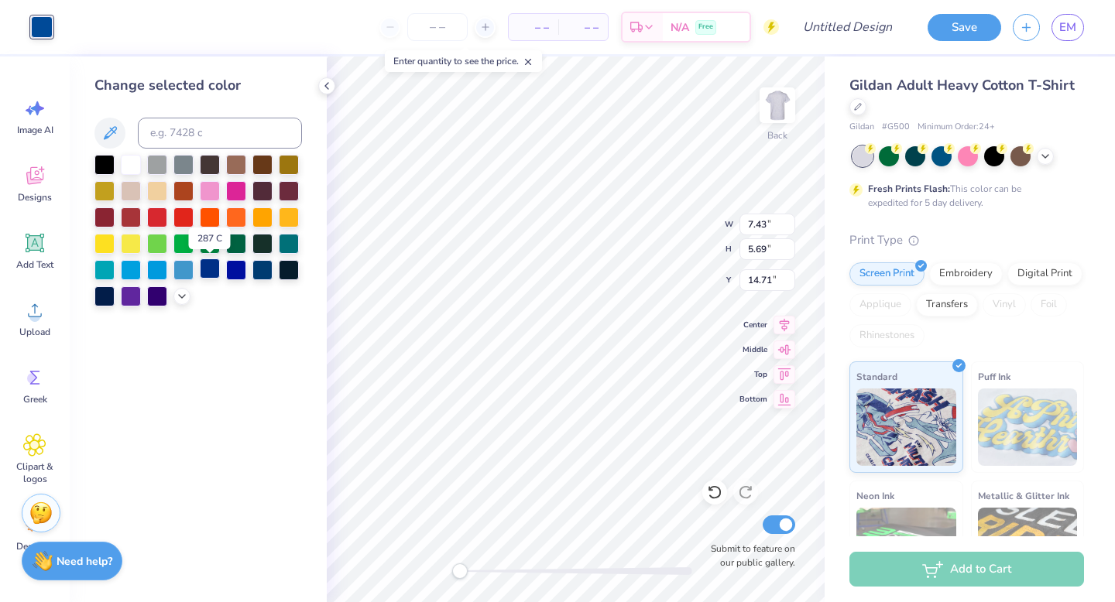
click at [211, 273] on div at bounding box center [210, 269] width 20 height 20
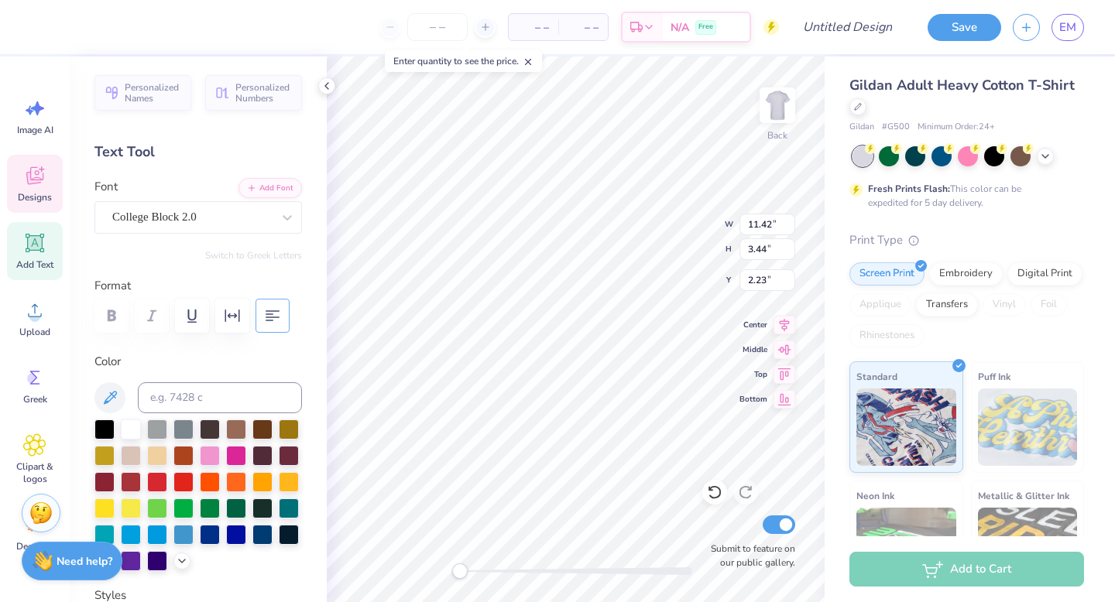
click at [269, 311] on icon "button" at bounding box center [273, 315] width 14 height 11
type input "8.35"
type input "2.52"
type input "2.18"
type input "6.62"
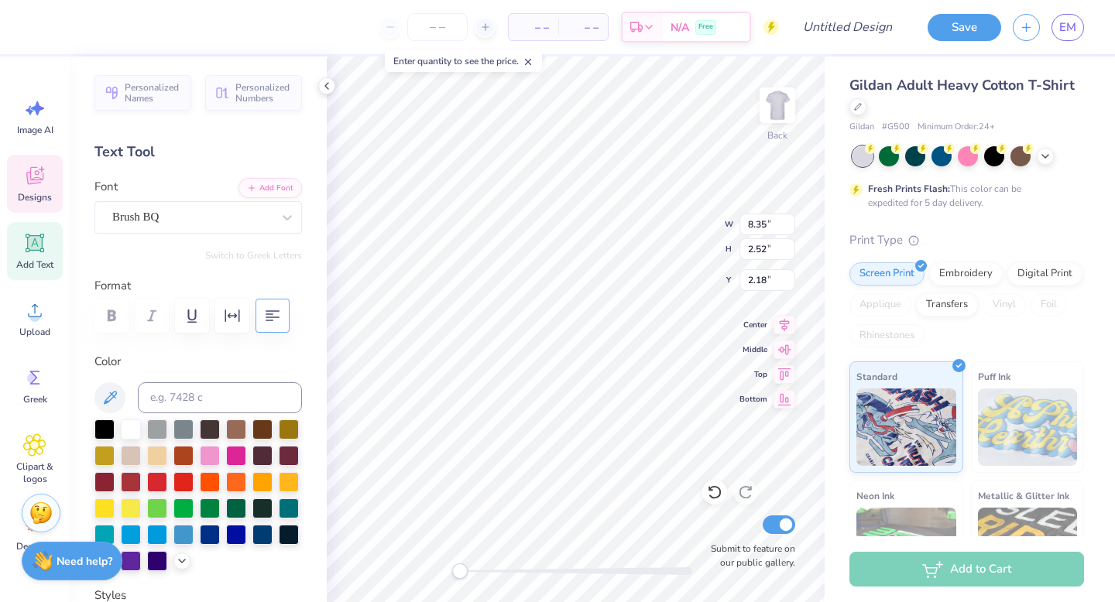
type input "2.14"
type input "8.74"
type input "7.43"
type input "5.69"
type input "14.71"
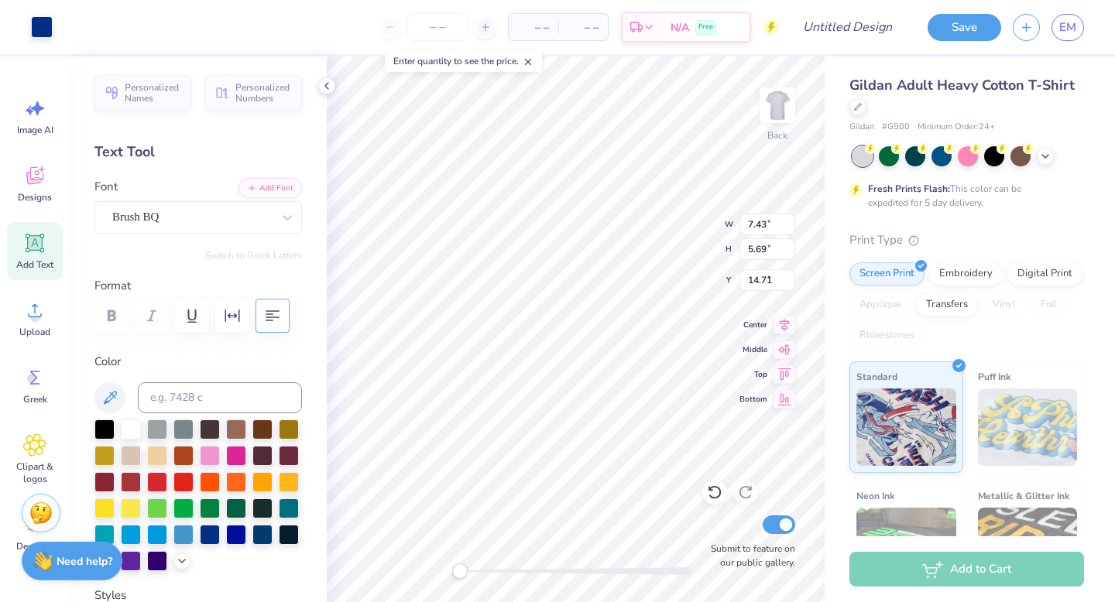
type input "5.97"
type input "4.57"
type input "5.90"
type input "4.73"
type input "1.90"
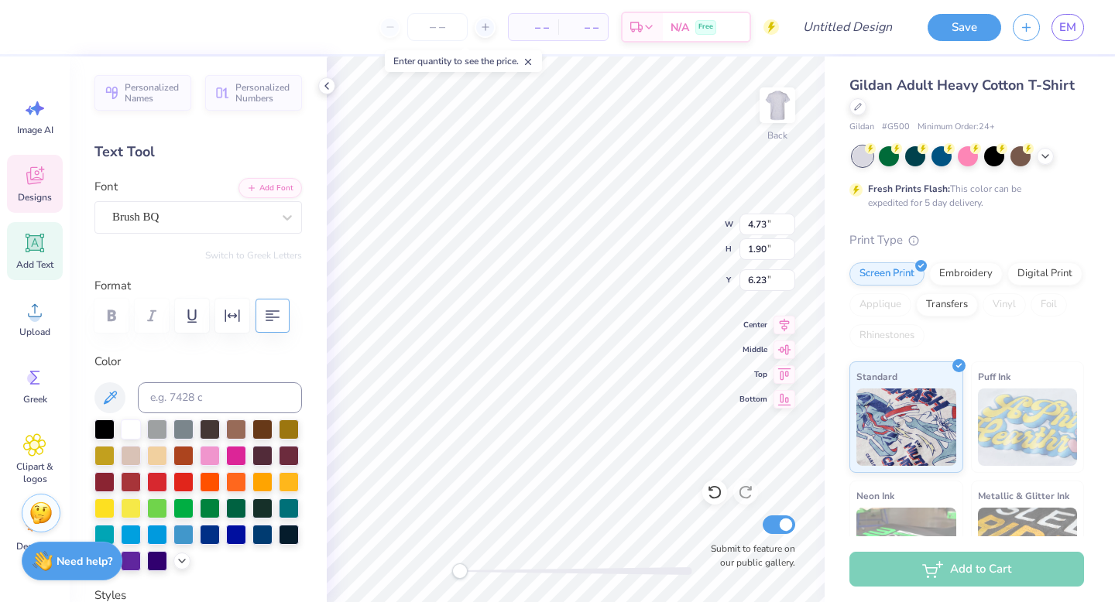
type input "6.23"
type input "5.25"
type input "4.02"
type input "5.89"
click at [720, 490] on icon at bounding box center [714, 493] width 13 height 14
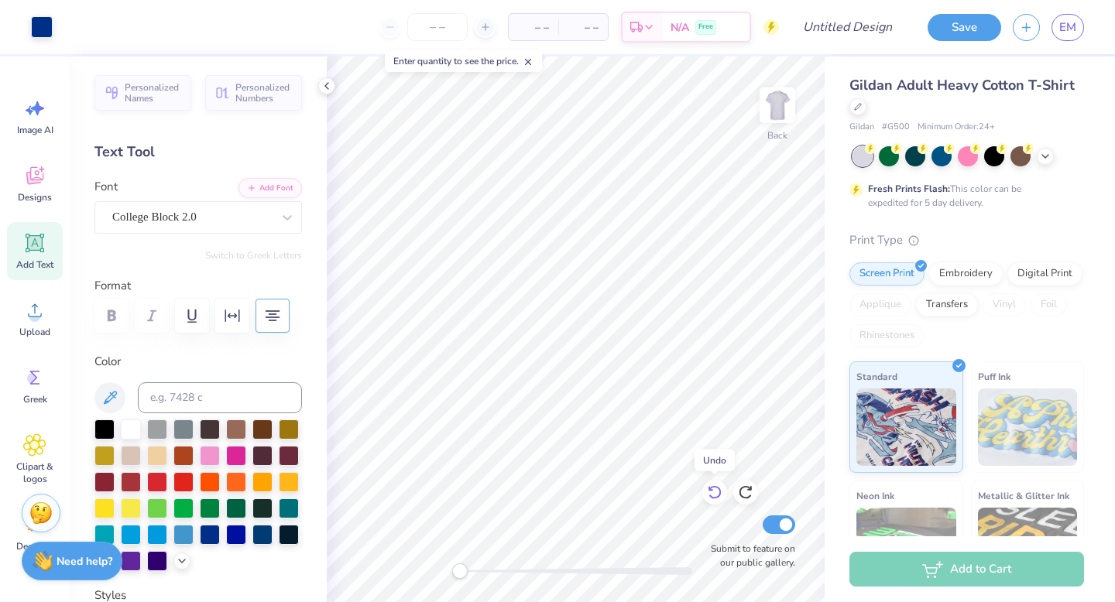
click at [719, 490] on icon at bounding box center [714, 493] width 13 height 14
type input "3.71"
click at [859, 105] on icon at bounding box center [858, 105] width 8 height 8
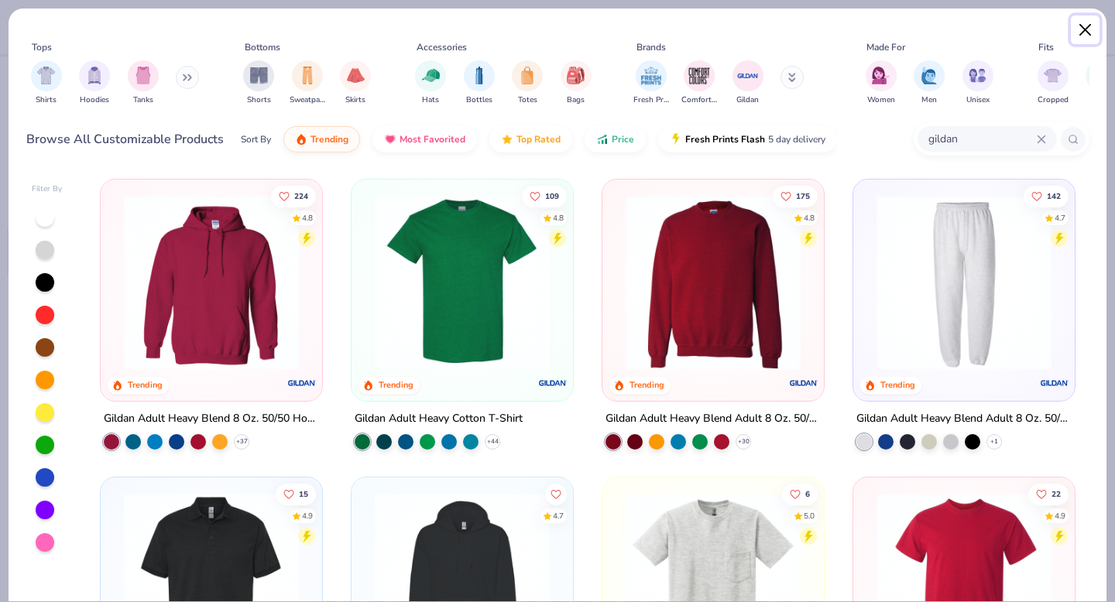
click at [1085, 28] on button "Close" at bounding box center [1085, 29] width 29 height 29
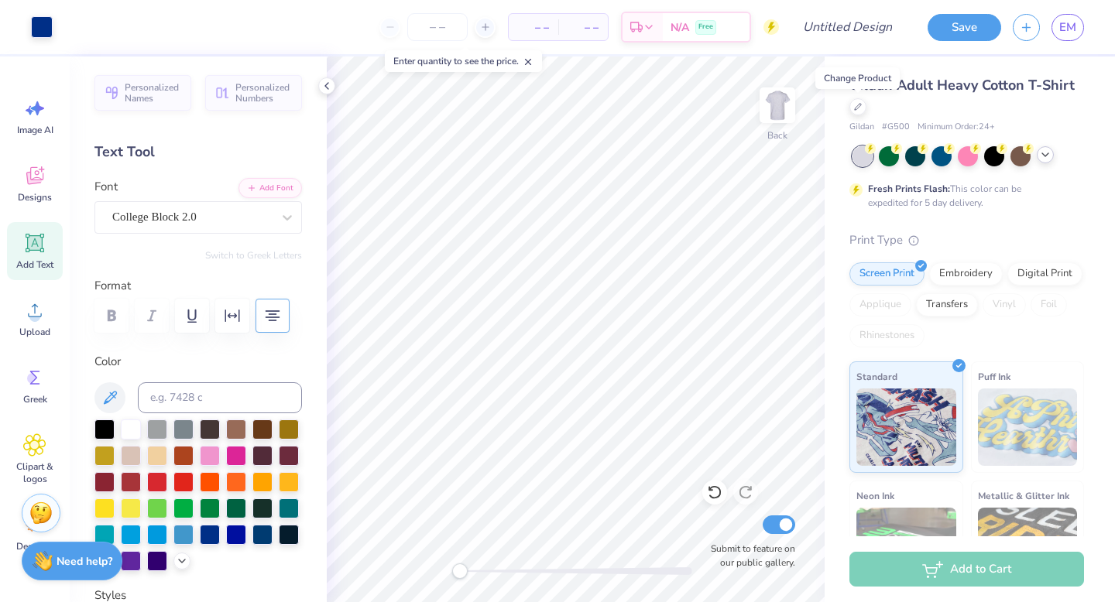
click at [1043, 156] on icon at bounding box center [1045, 155] width 12 height 12
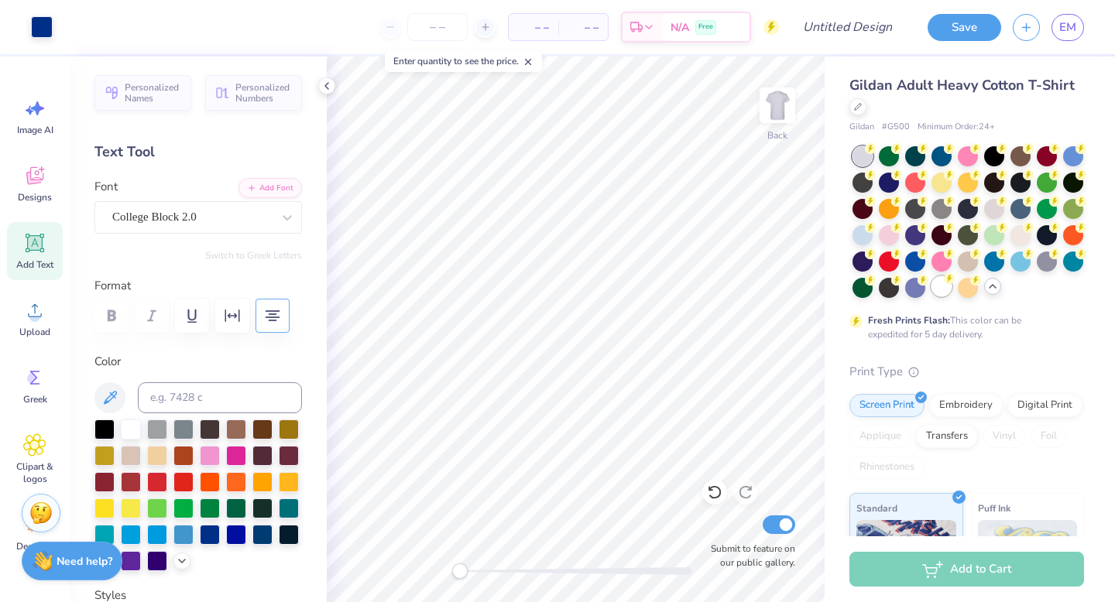
click at [946, 293] on div at bounding box center [941, 286] width 20 height 20
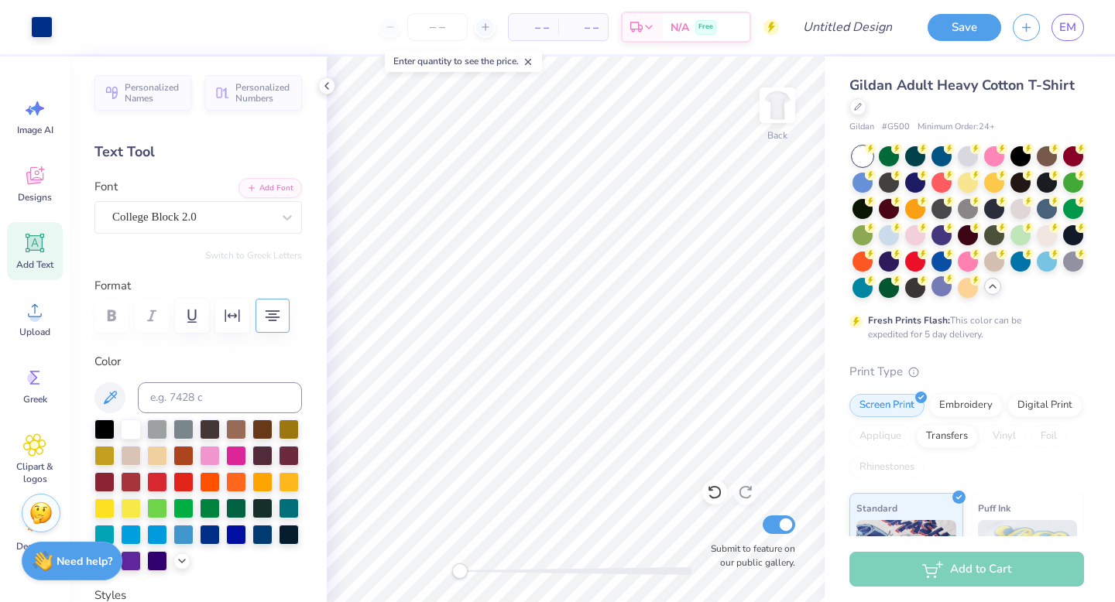
click at [1056, 125] on div "Gildan # G500 Minimum Order: 24 +" at bounding box center [966, 127] width 235 height 13
click at [967, 150] on div at bounding box center [968, 155] width 20 height 20
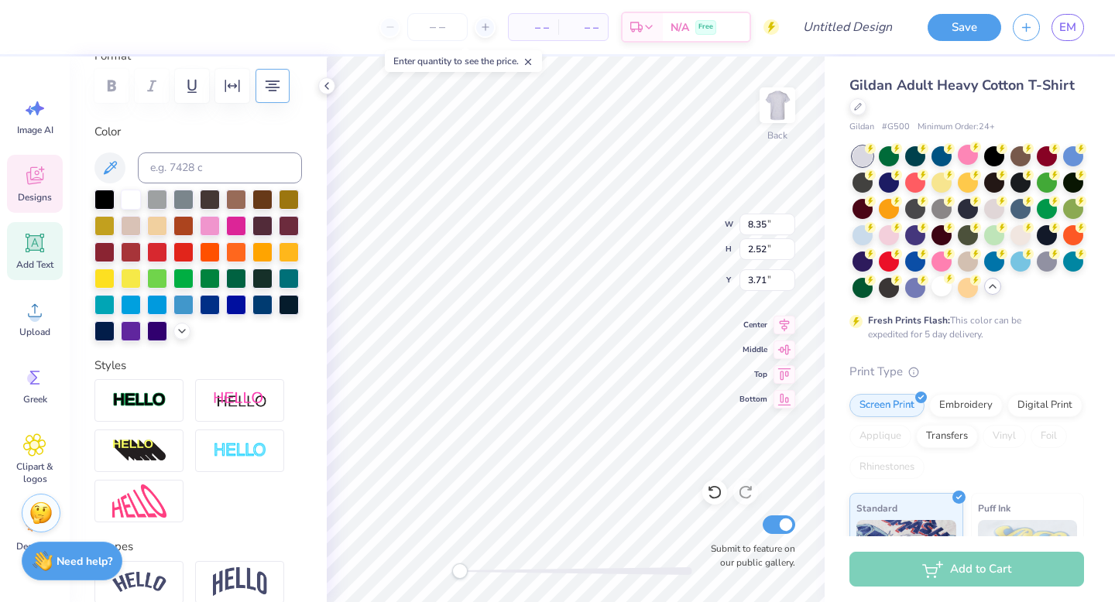
scroll to position [358, 0]
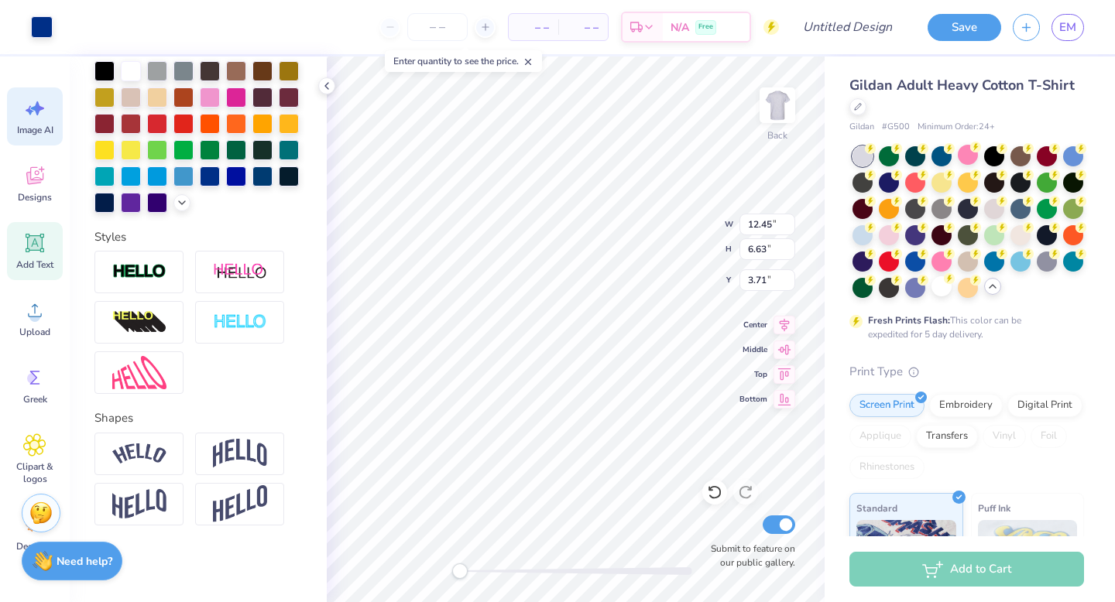
click at [21, 116] on div "Image AI" at bounding box center [35, 116] width 56 height 58
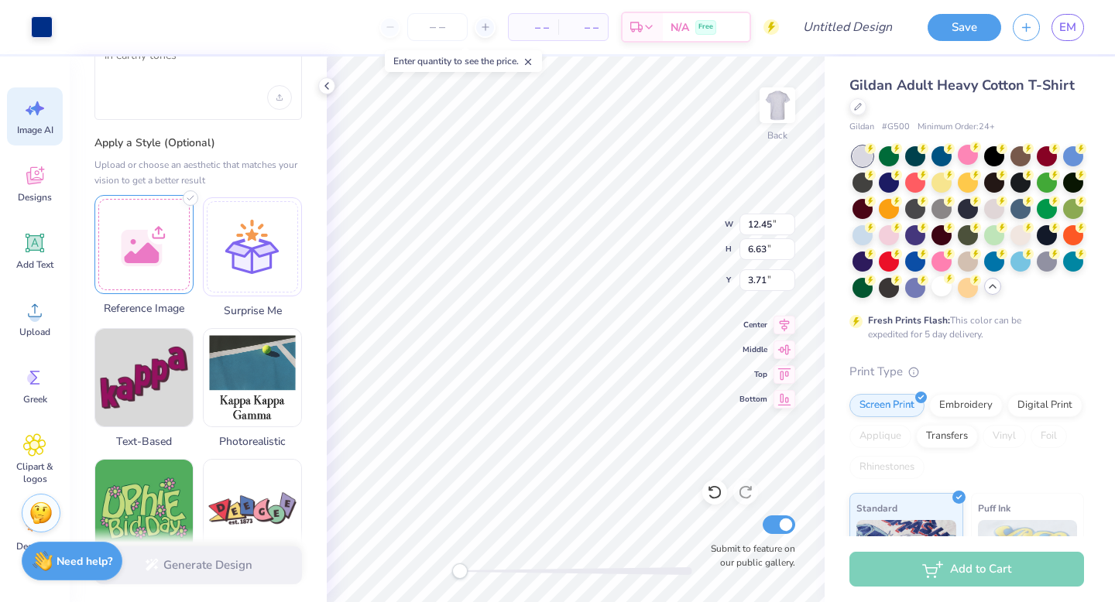
scroll to position [0, 0]
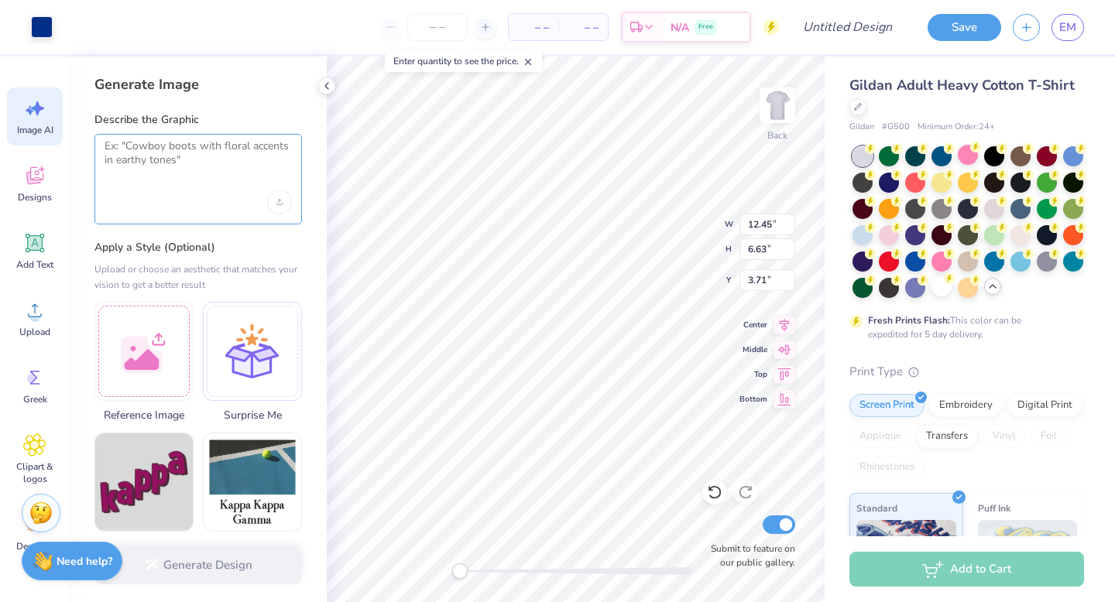
click at [198, 159] on textarea at bounding box center [198, 158] width 187 height 39
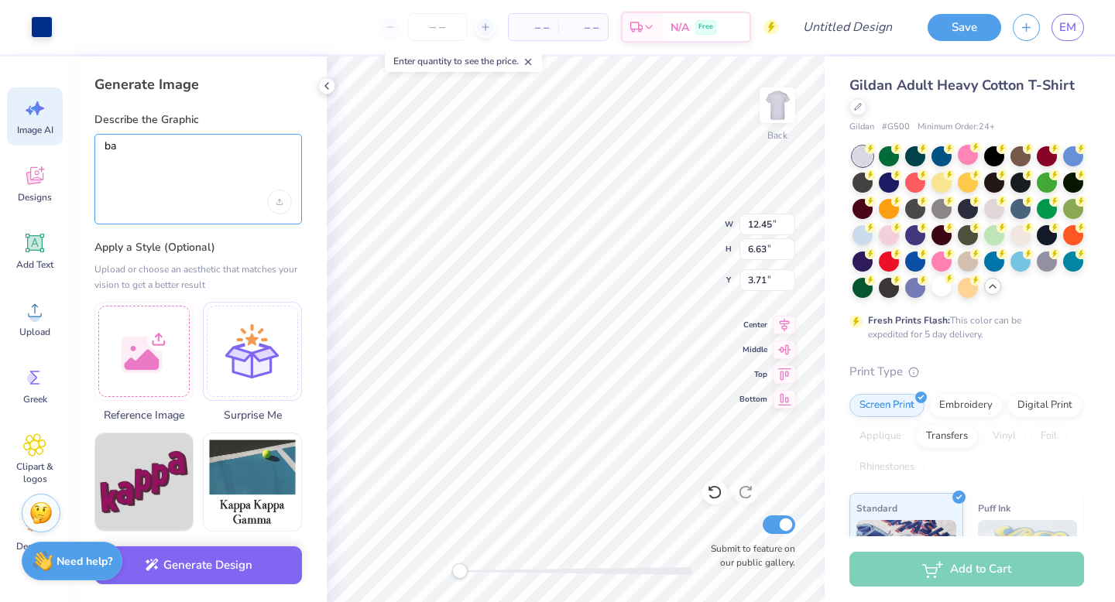
type textarea "b"
click at [117, 334] on div at bounding box center [143, 349] width 99 height 99
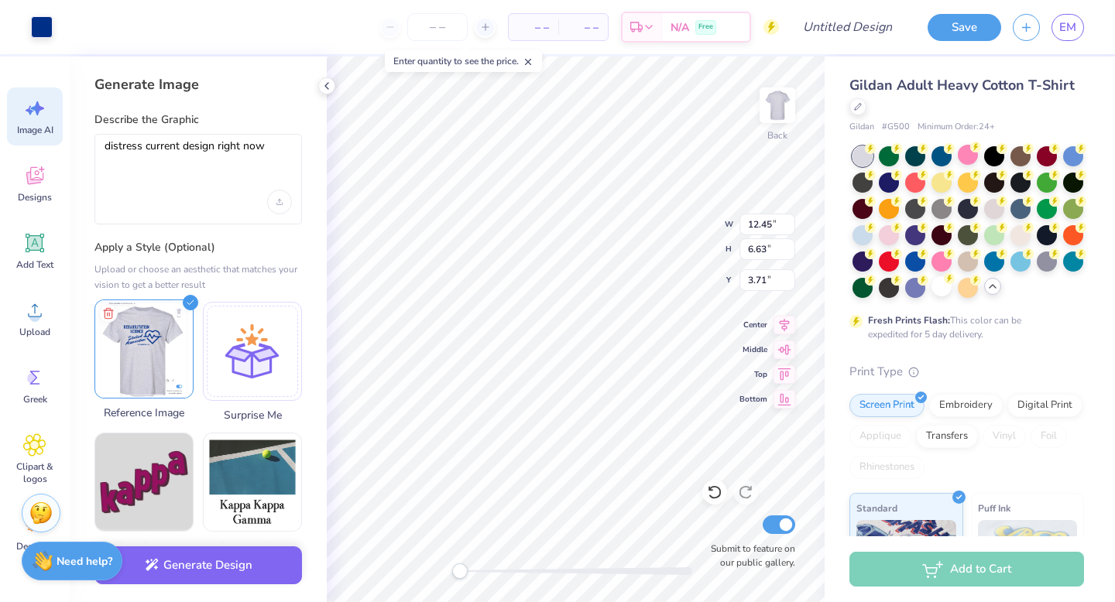
scroll to position [38, 0]
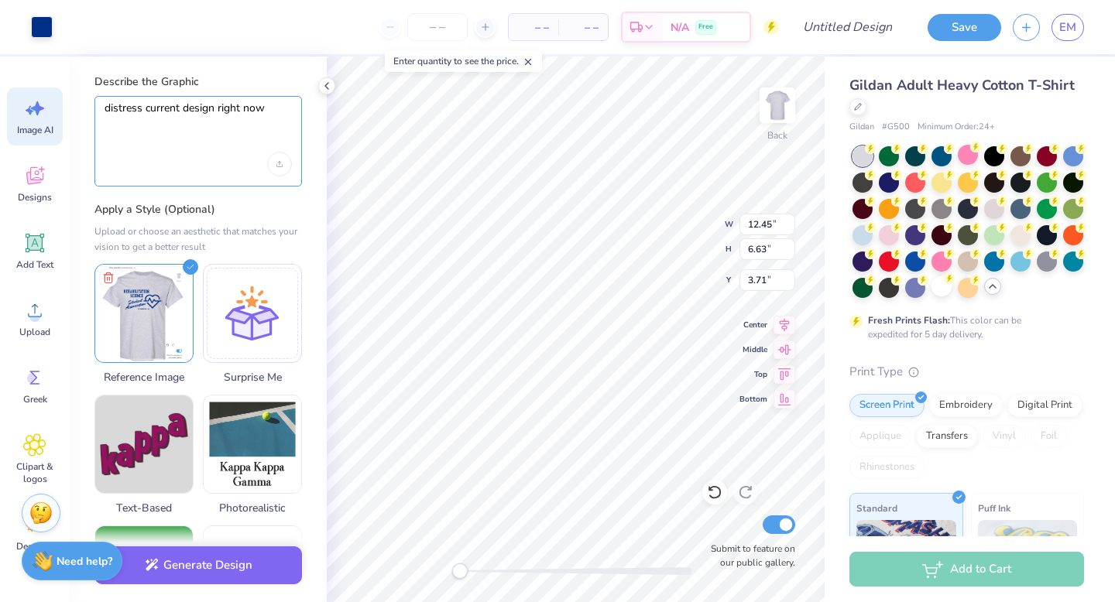
drag, startPoint x: 268, startPoint y: 107, endPoint x: 218, endPoint y: 107, distance: 50.3
click at [218, 107] on textarea "distress current design right now" at bounding box center [198, 120] width 187 height 39
type textarea "distress current design"
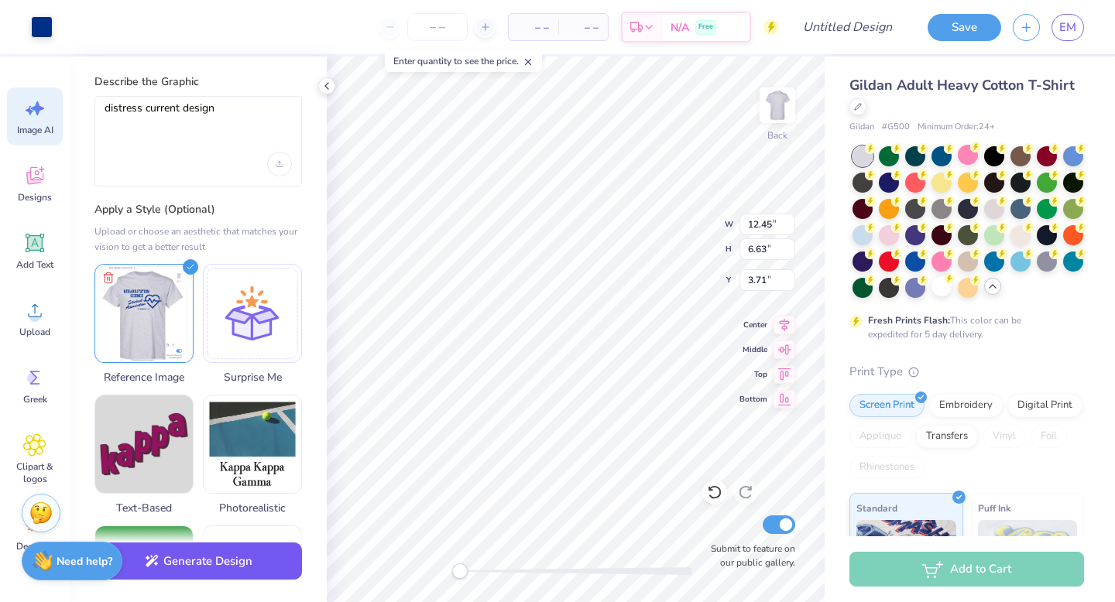
click at [208, 561] on button "Generate Design" at bounding box center [197, 562] width 207 height 38
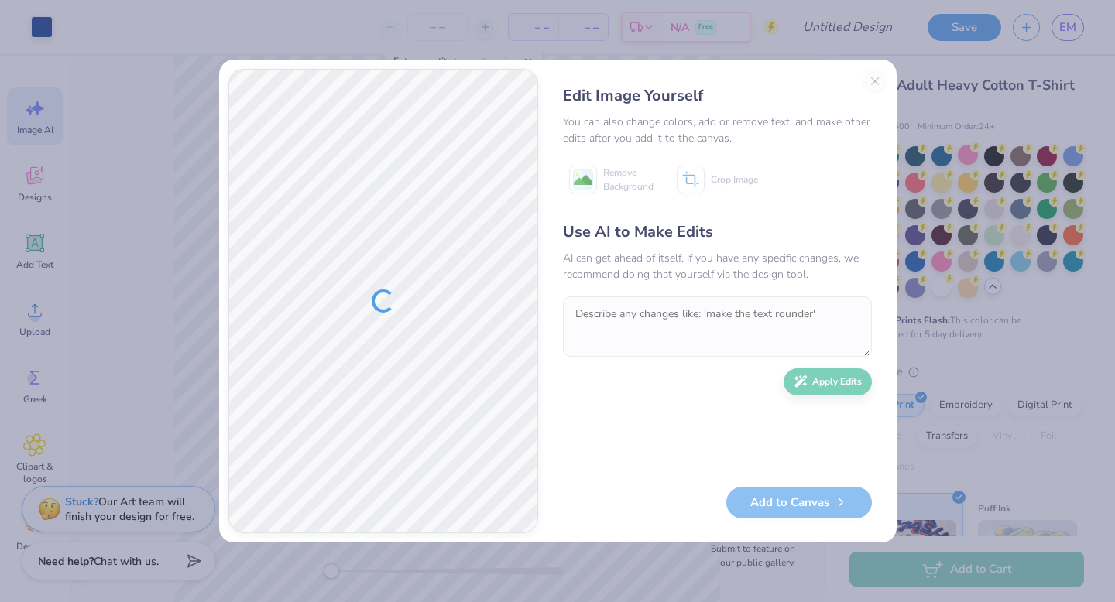
click at [874, 83] on div "Edit Image Yourself You can also change colors, add or remove text, and make ot…" at bounding box center [717, 301] width 340 height 465
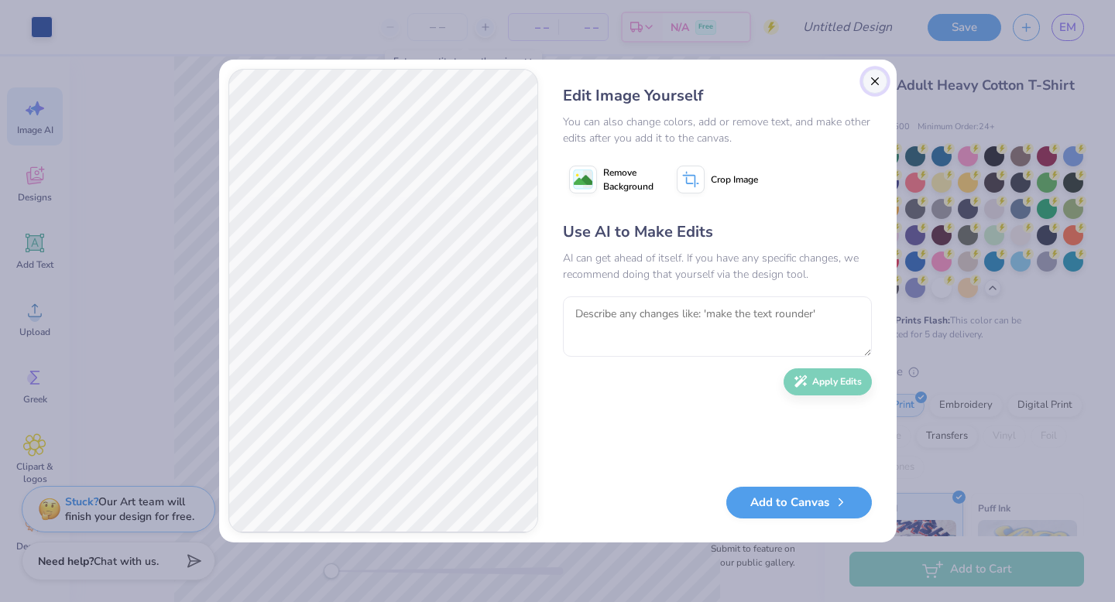
click at [875, 84] on button "Close" at bounding box center [874, 81] width 25 height 25
